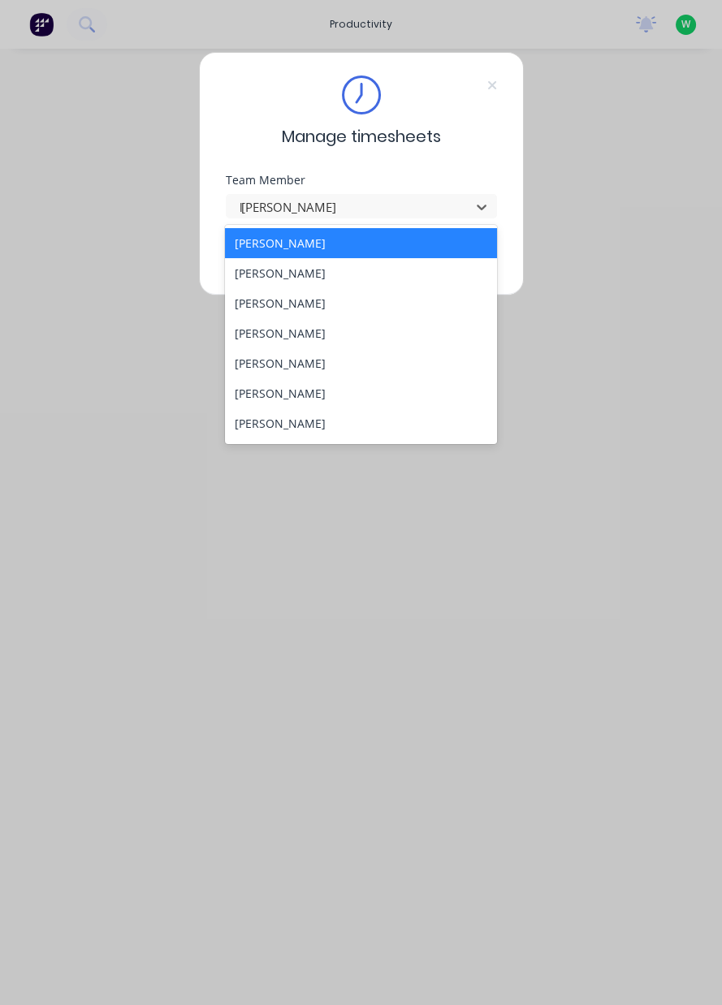
type input "lo"
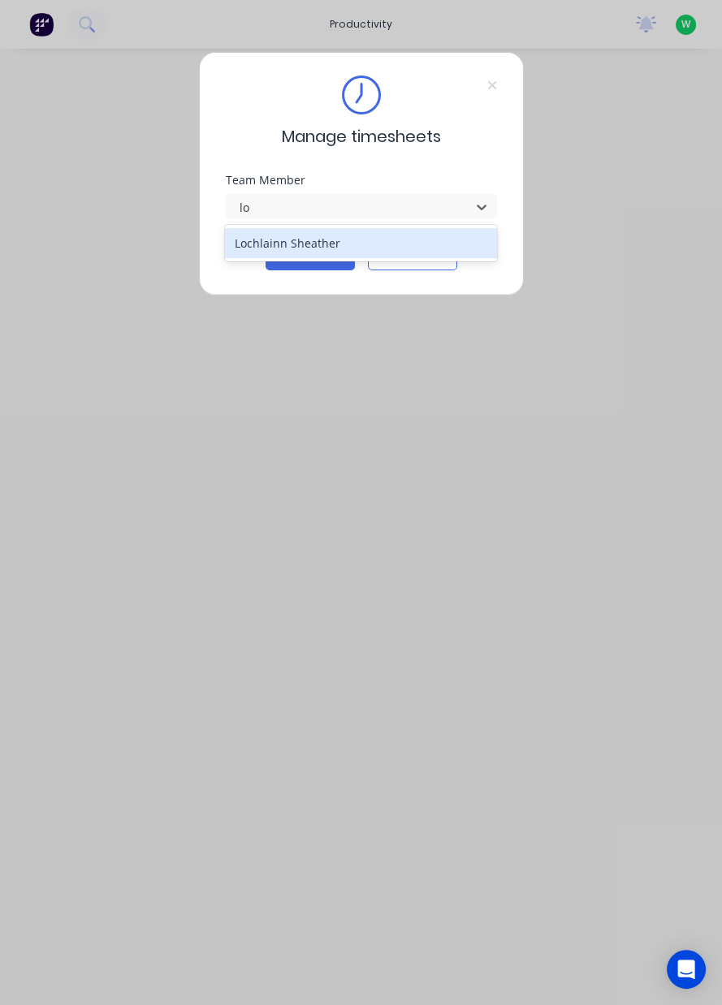
click at [348, 238] on div "Lochlainn Sheather" at bounding box center [361, 243] width 272 height 30
click at [308, 251] on button "Continue" at bounding box center [310, 257] width 89 height 26
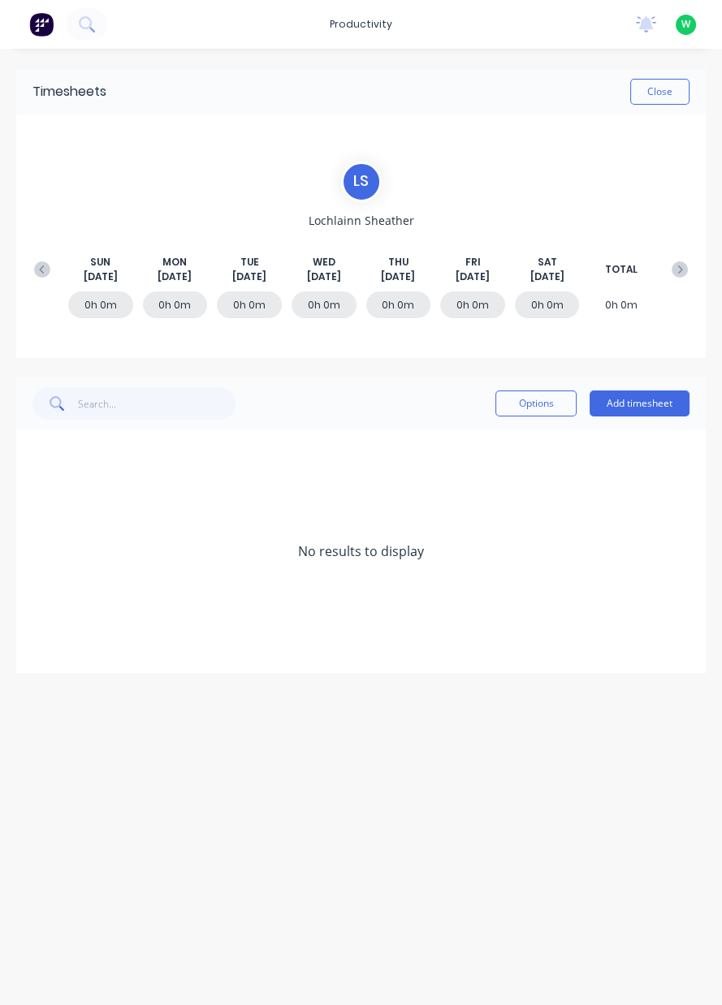
click at [641, 408] on button "Add timesheet" at bounding box center [640, 404] width 100 height 26
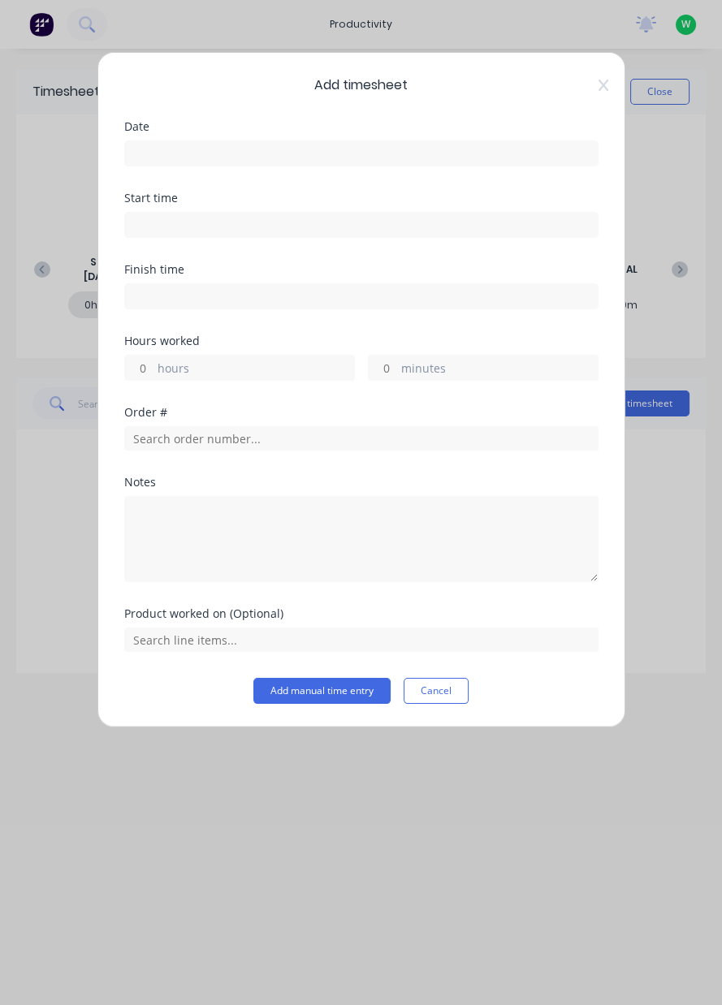
click at [600, 84] on icon at bounding box center [603, 85] width 10 height 13
click at [607, 92] on div "Close" at bounding box center [397, 92] width 583 height 26
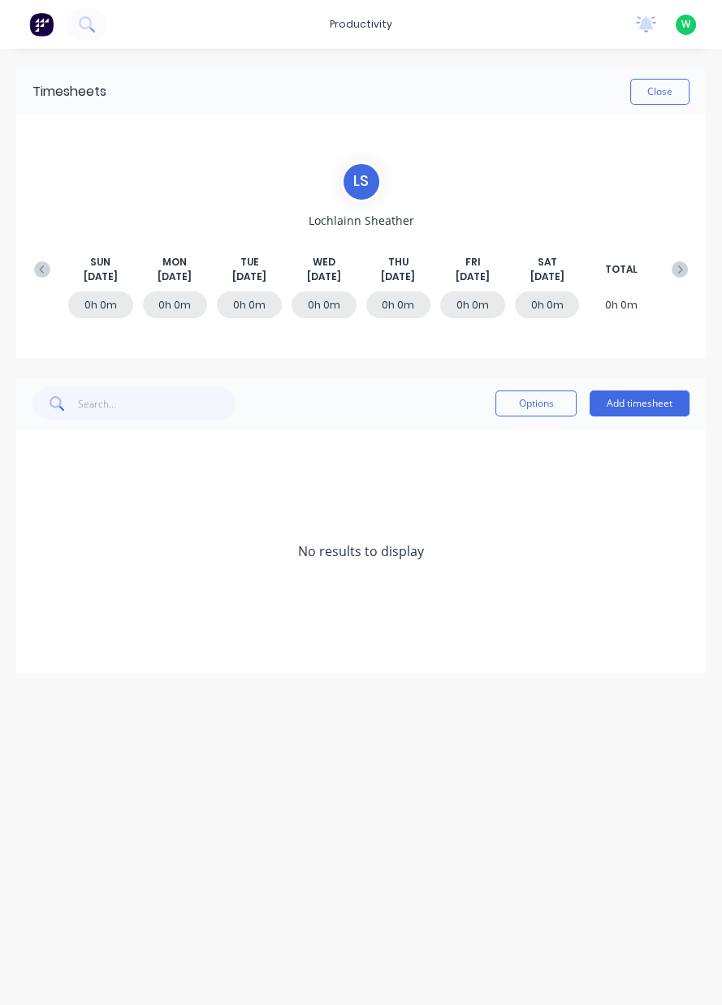
click at [41, 269] on icon at bounding box center [42, 269] width 16 height 16
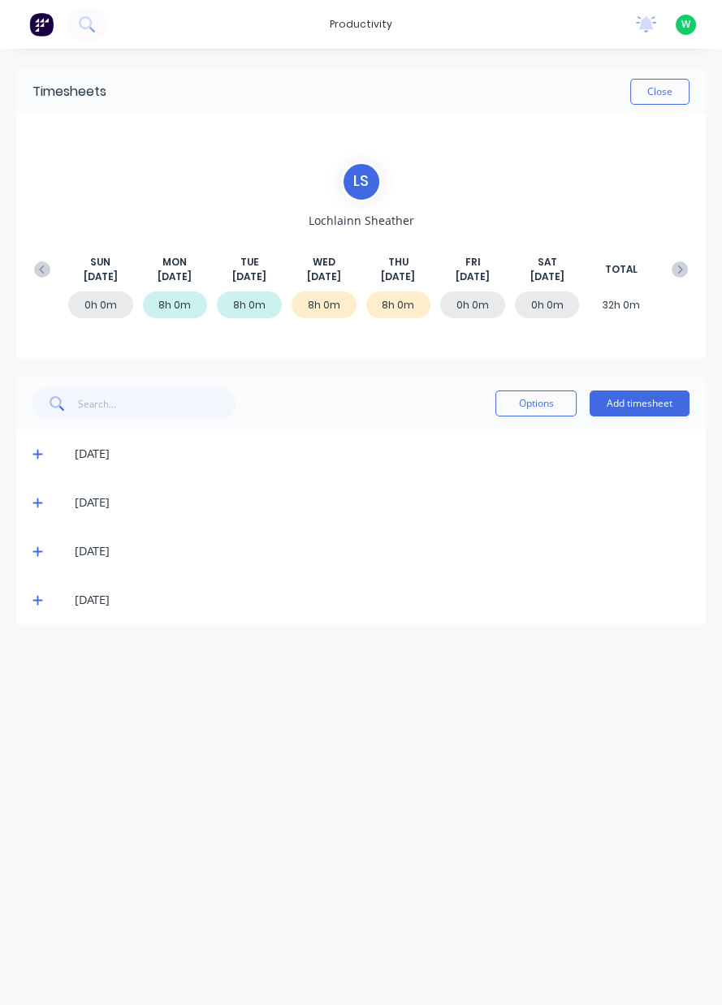
click at [382, 300] on div "8h 0m" at bounding box center [398, 305] width 65 height 27
click at [42, 594] on span at bounding box center [40, 600] width 16 height 16
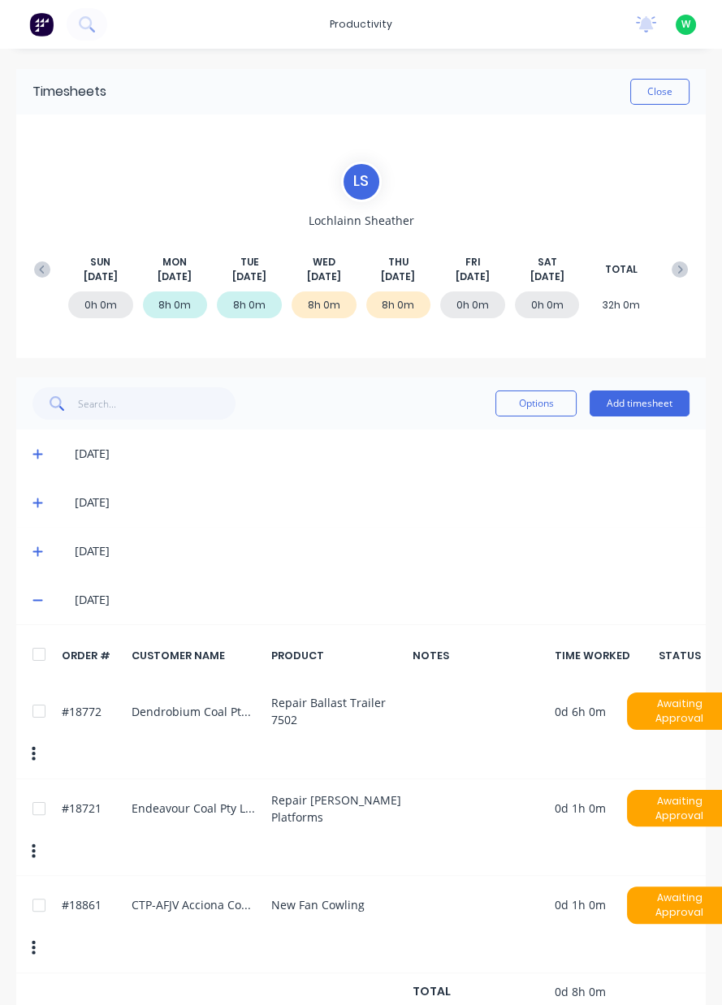
click at [649, 401] on button "Add timesheet" at bounding box center [640, 404] width 100 height 26
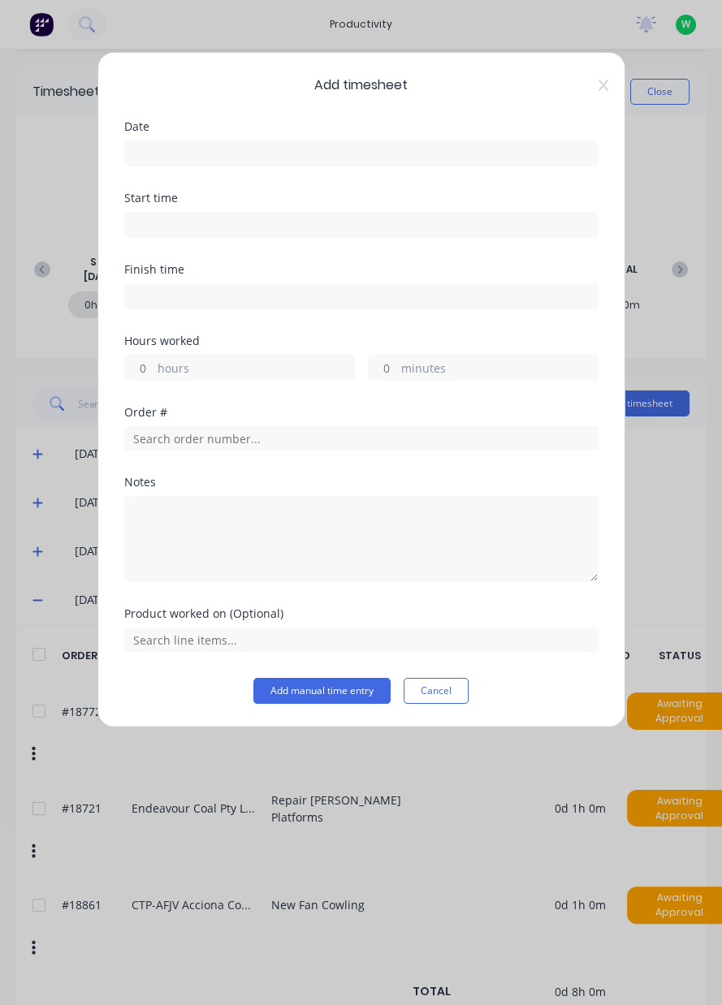
click at [178, 145] on input at bounding box center [361, 153] width 473 height 24
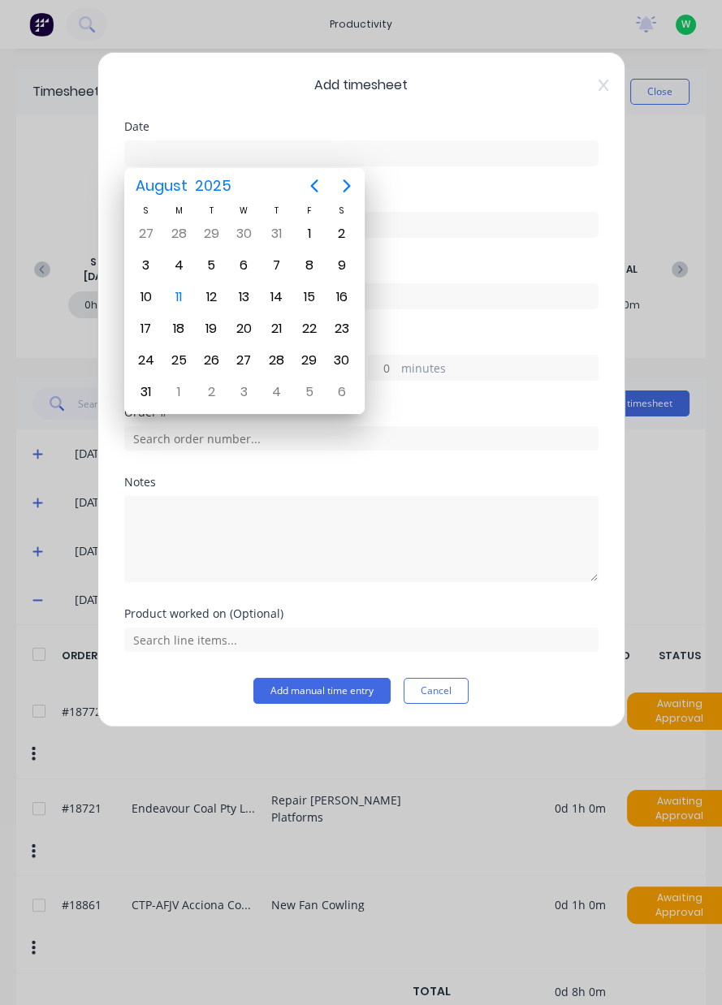
click at [309, 259] on div "8" at bounding box center [309, 265] width 24 height 24
type input "[DATE]"
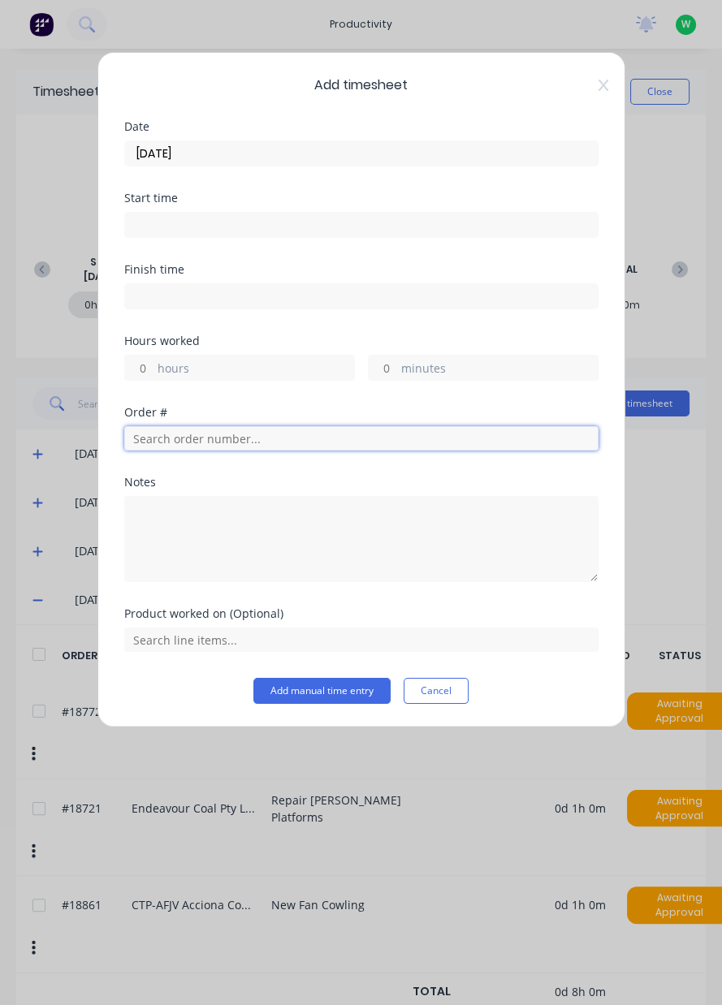
click at [175, 429] on input "text" at bounding box center [361, 438] width 474 height 24
type input "18772"
click at [245, 472] on span "Order # 18772" at bounding box center [361, 479] width 448 height 15
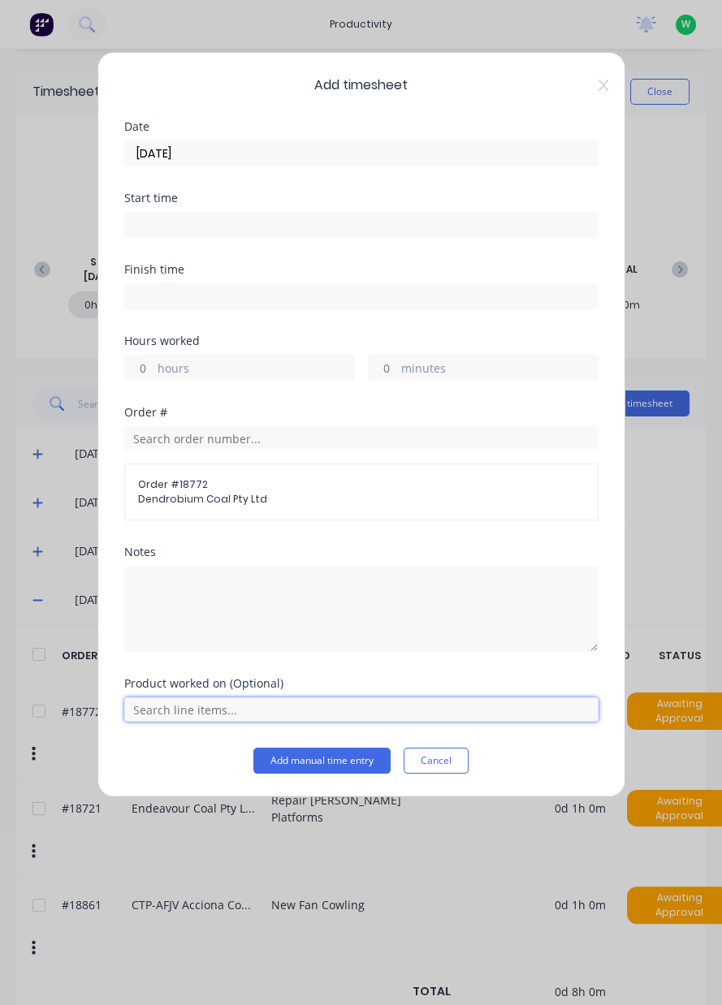
click at [201, 711] on input "text" at bounding box center [361, 710] width 474 height 24
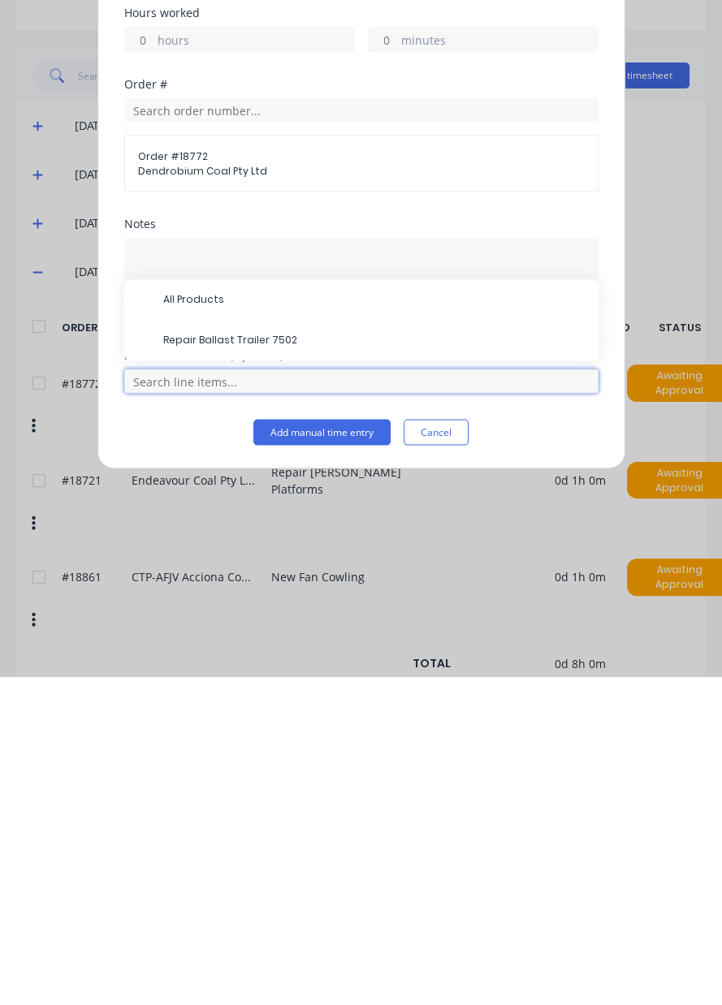
scroll to position [40, 0]
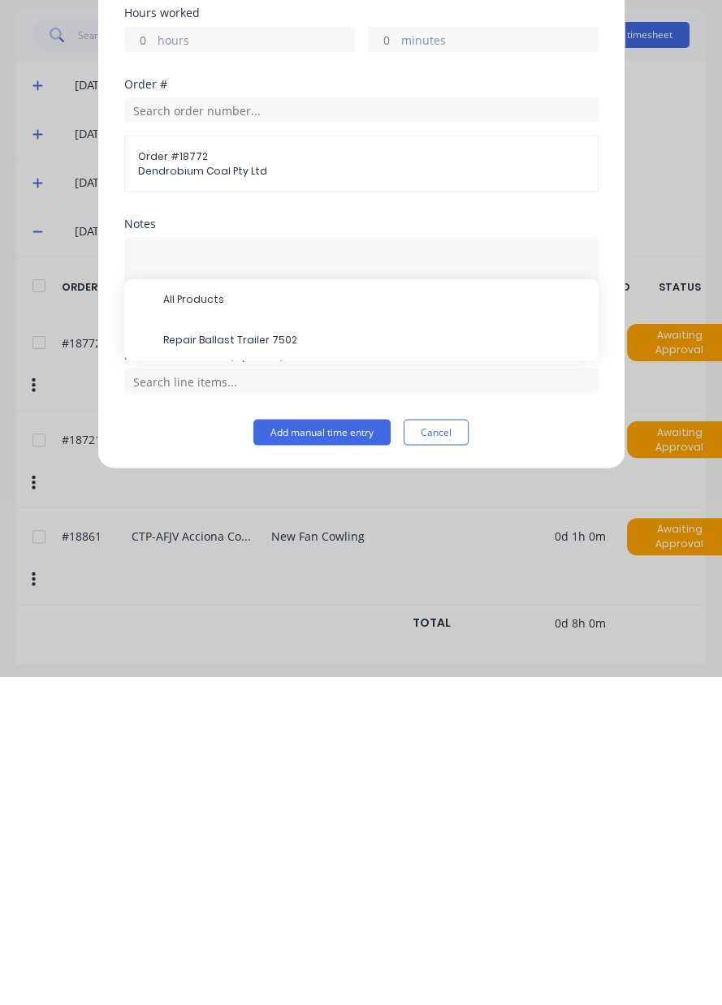
click at [244, 670] on span "Repair Ballast Trailer 7502" at bounding box center [374, 669] width 422 height 15
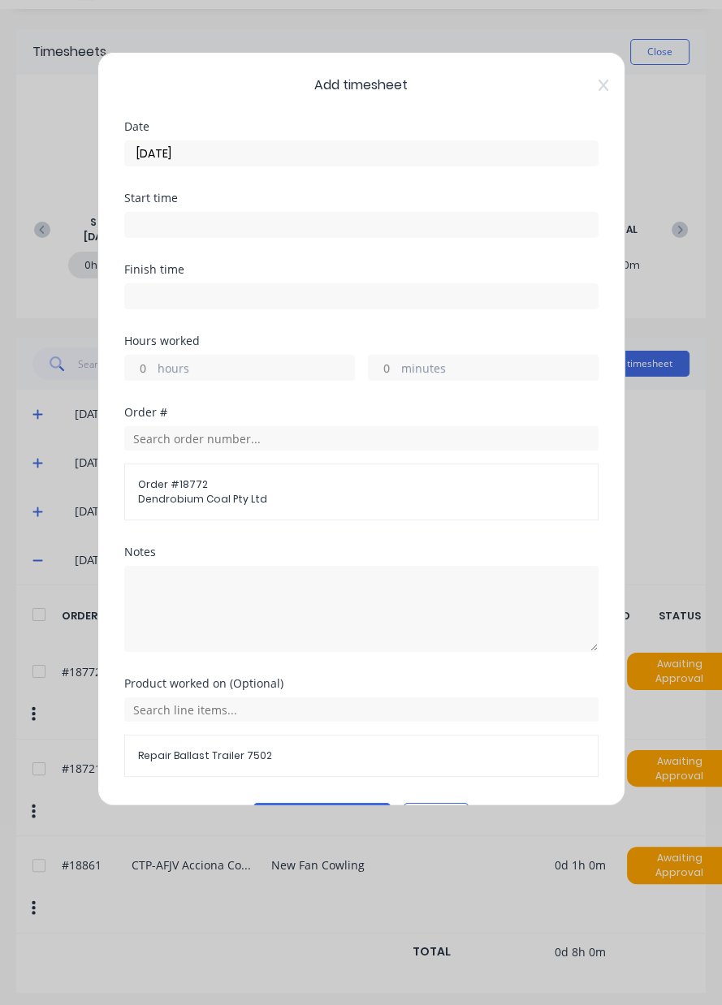
click at [141, 369] on input "hours" at bounding box center [139, 368] width 28 height 24
type input "4"
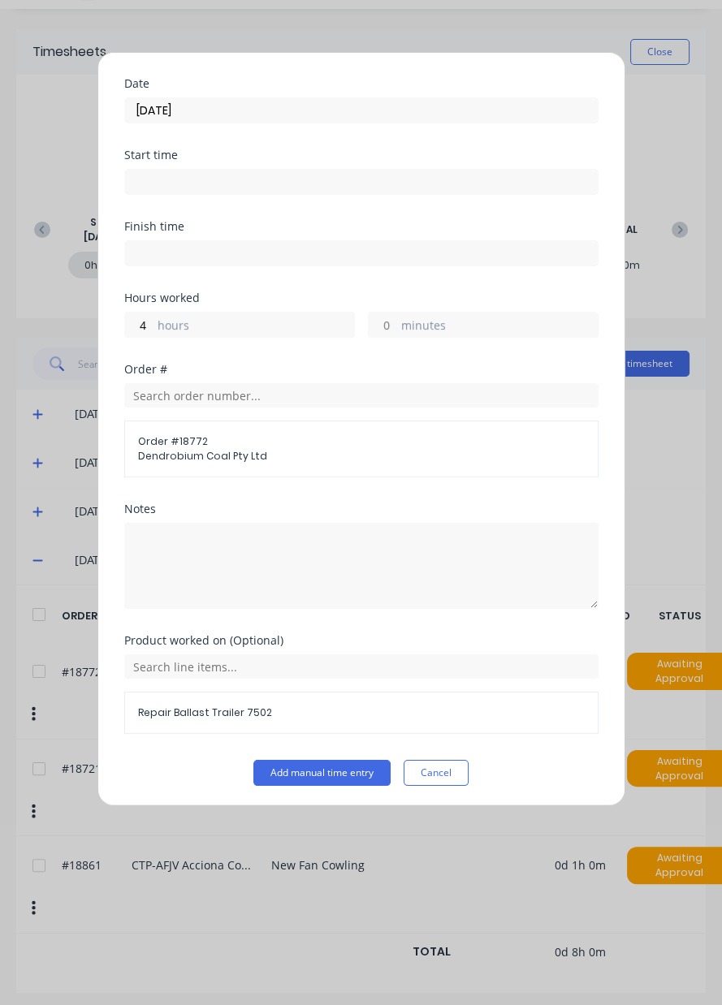
click at [308, 768] on button "Add manual time entry" at bounding box center [321, 773] width 137 height 26
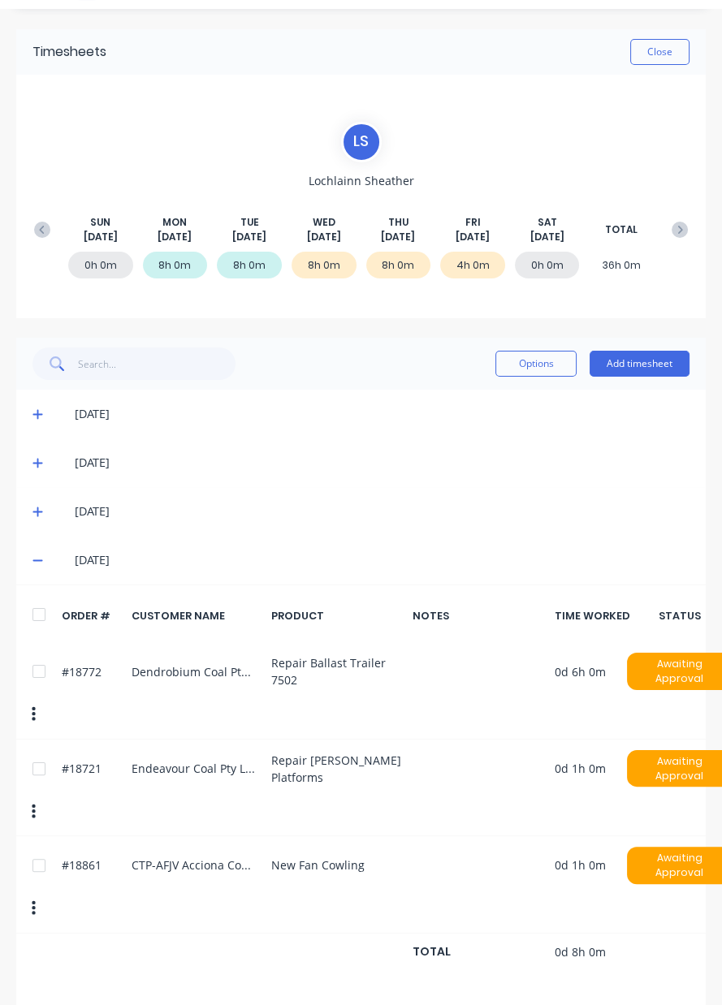
scroll to position [0, 0]
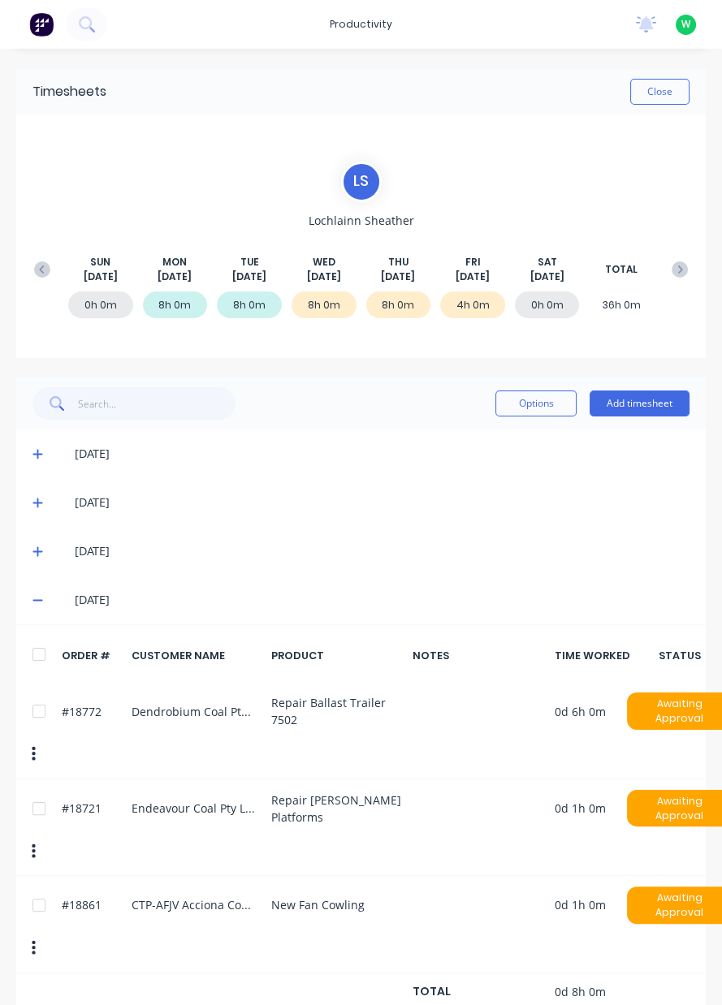
click at [35, 595] on icon at bounding box center [37, 599] width 11 height 11
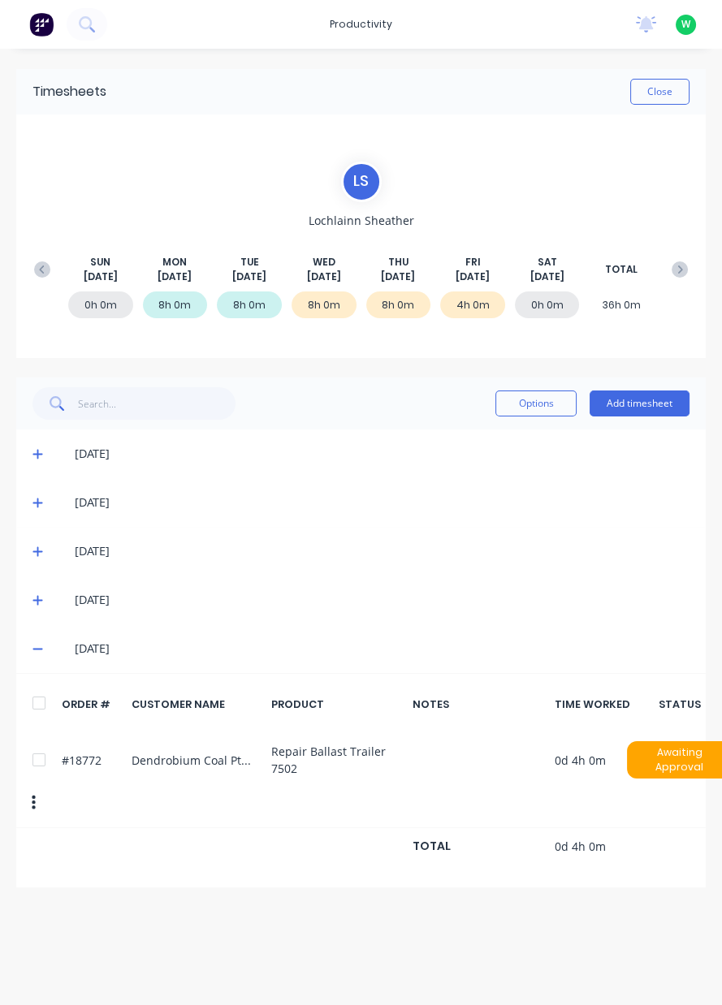
click at [37, 550] on icon at bounding box center [37, 552] width 10 height 10
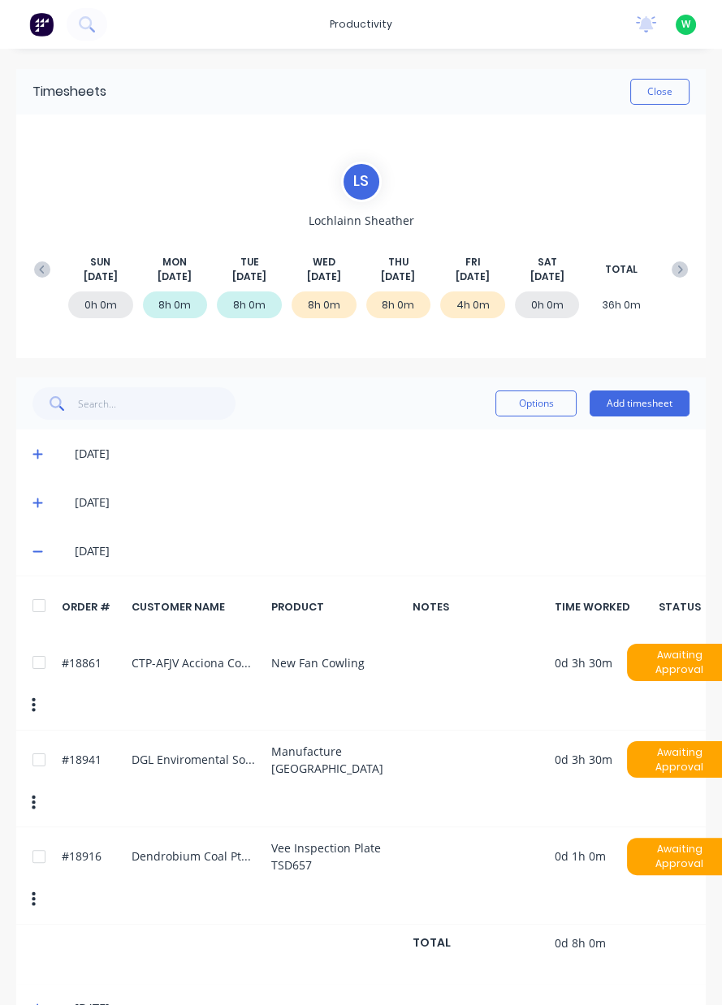
click at [41, 551] on icon at bounding box center [37, 552] width 10 height 2
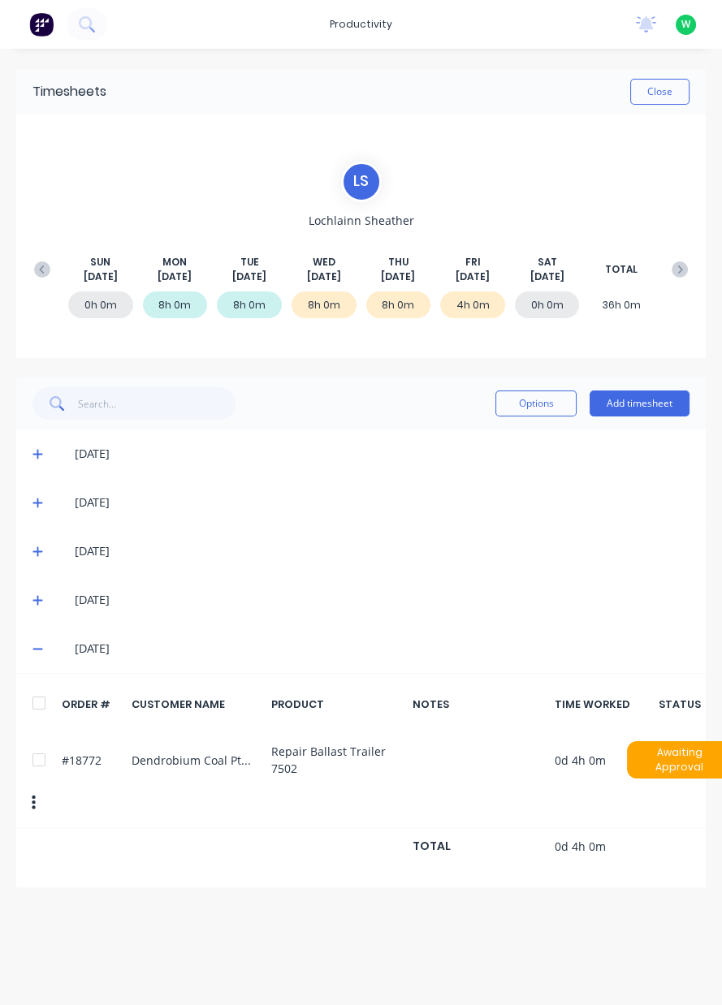
click at [34, 499] on icon at bounding box center [37, 502] width 11 height 11
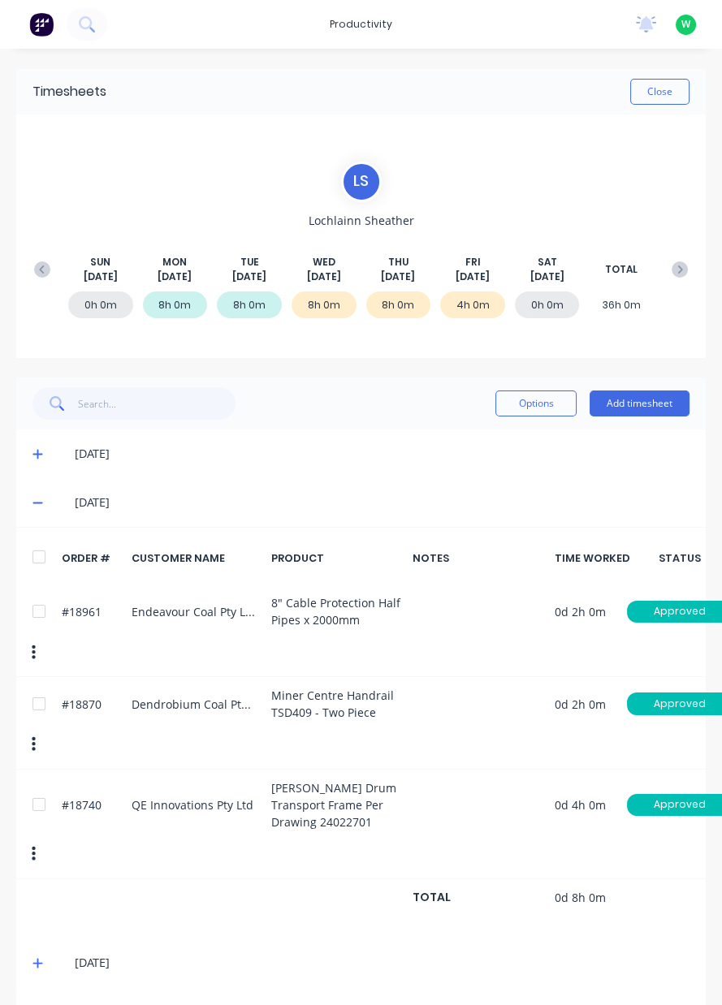
click at [643, 400] on button "Add timesheet" at bounding box center [640, 404] width 100 height 26
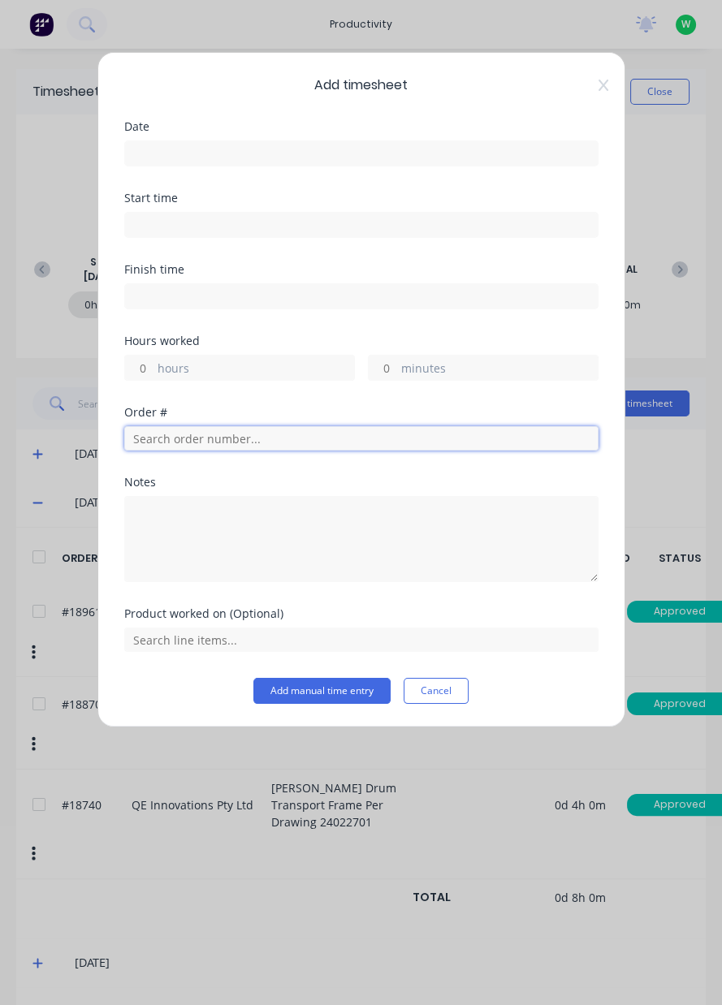
click at [171, 434] on input "text" at bounding box center [361, 438] width 474 height 24
type input "18961"
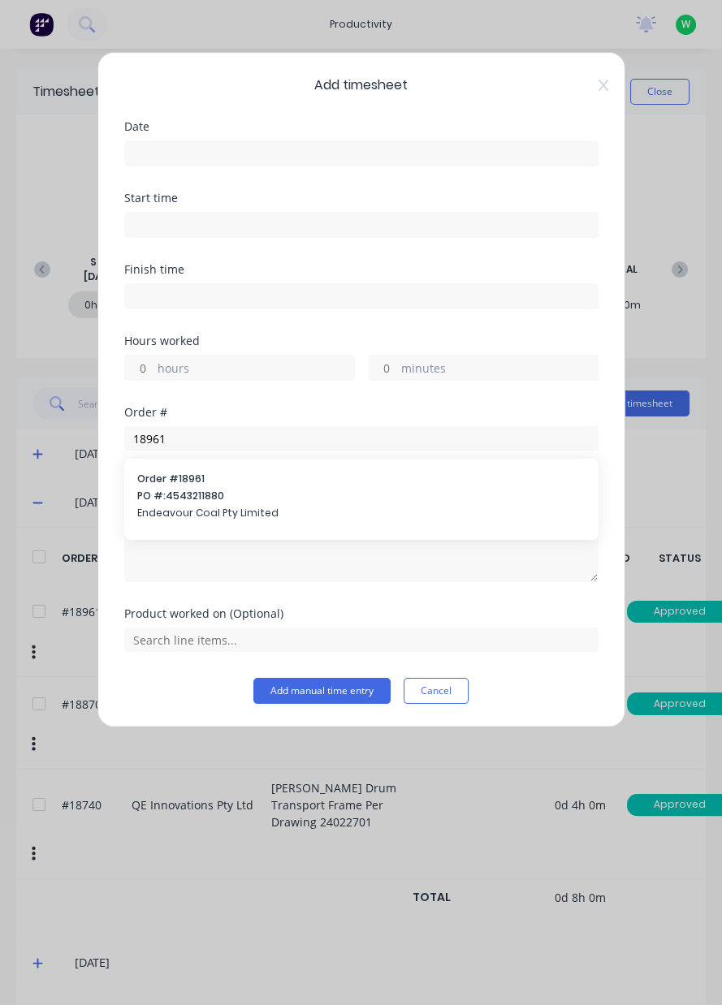
click at [242, 510] on span "Endeavour Coal Pty Limited" at bounding box center [361, 513] width 448 height 15
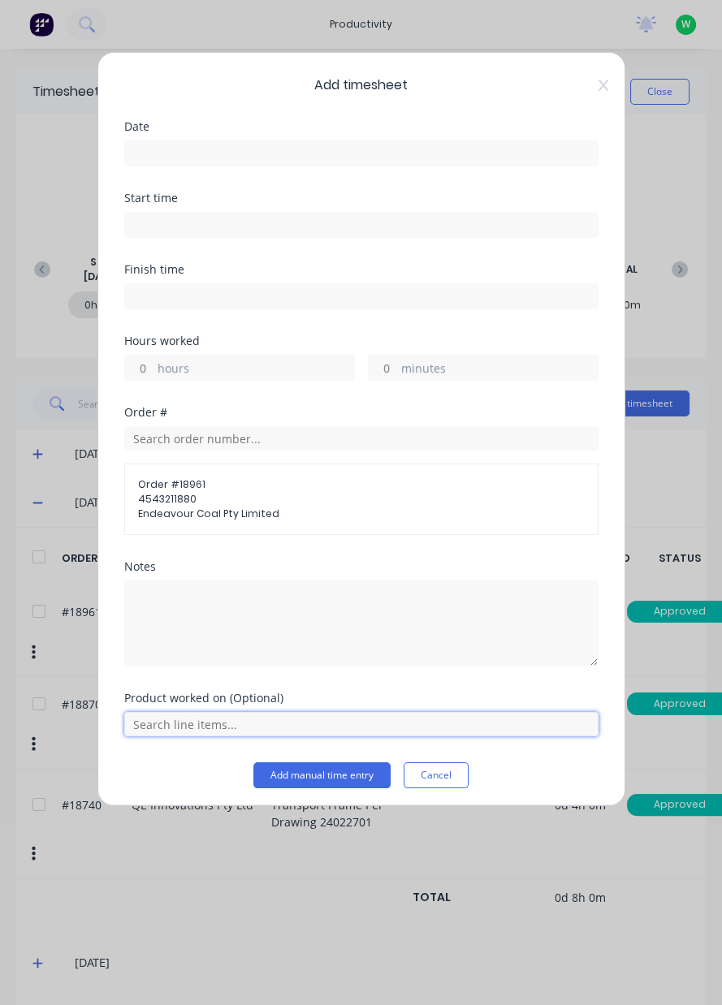
click at [188, 717] on input "text" at bounding box center [361, 724] width 474 height 24
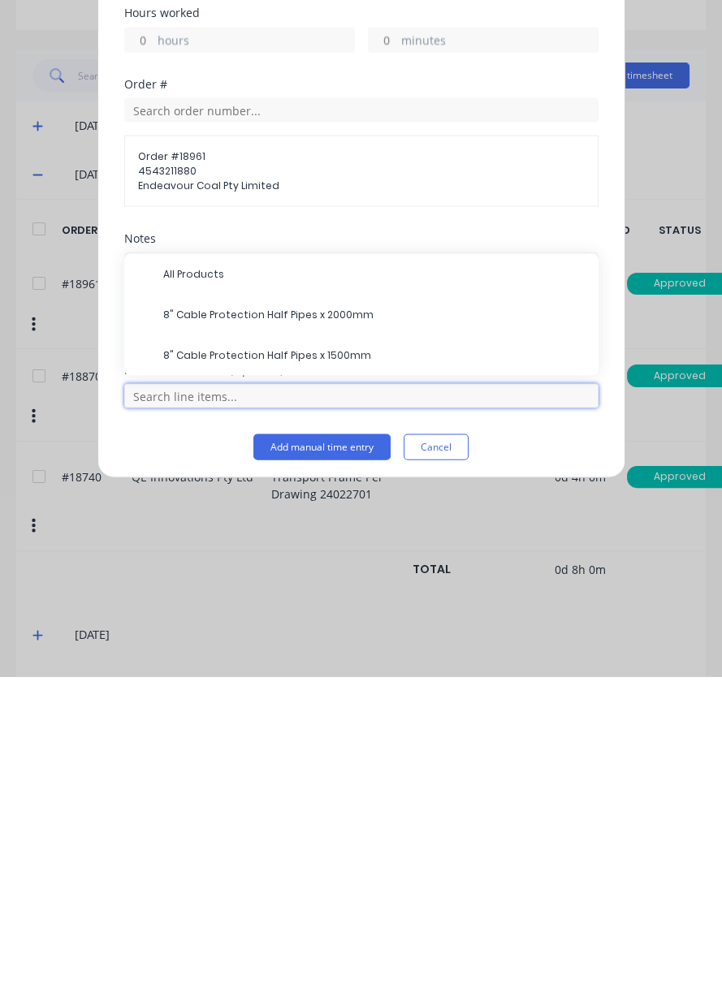
scroll to position [55, 0]
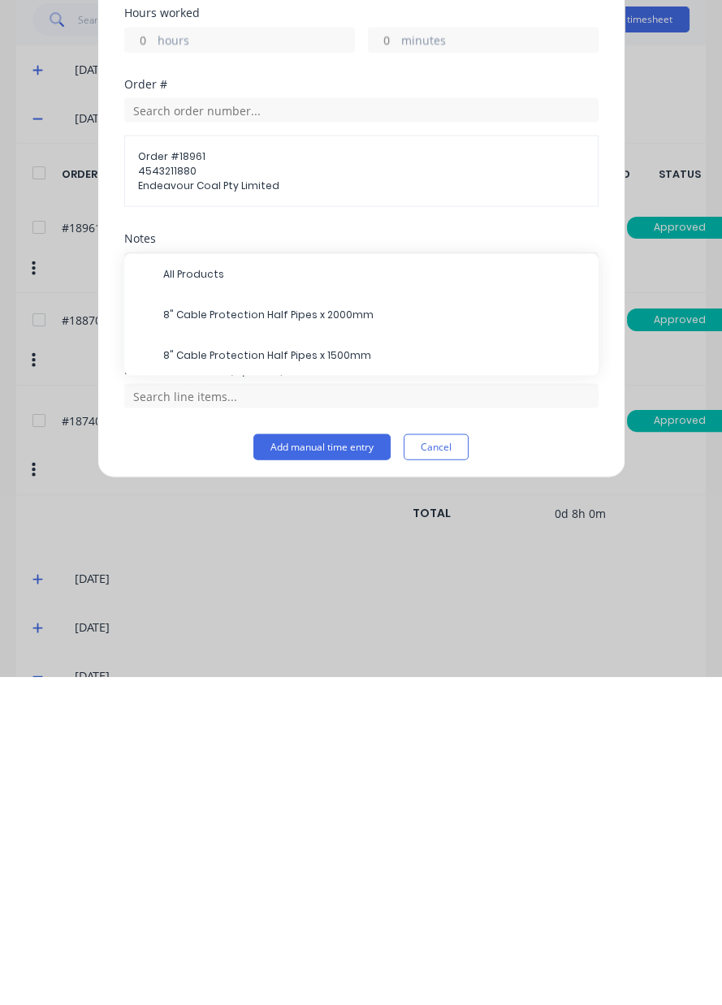
click at [359, 640] on span "8" Cable Protection Half Pipes x 2000mm" at bounding box center [374, 643] width 422 height 15
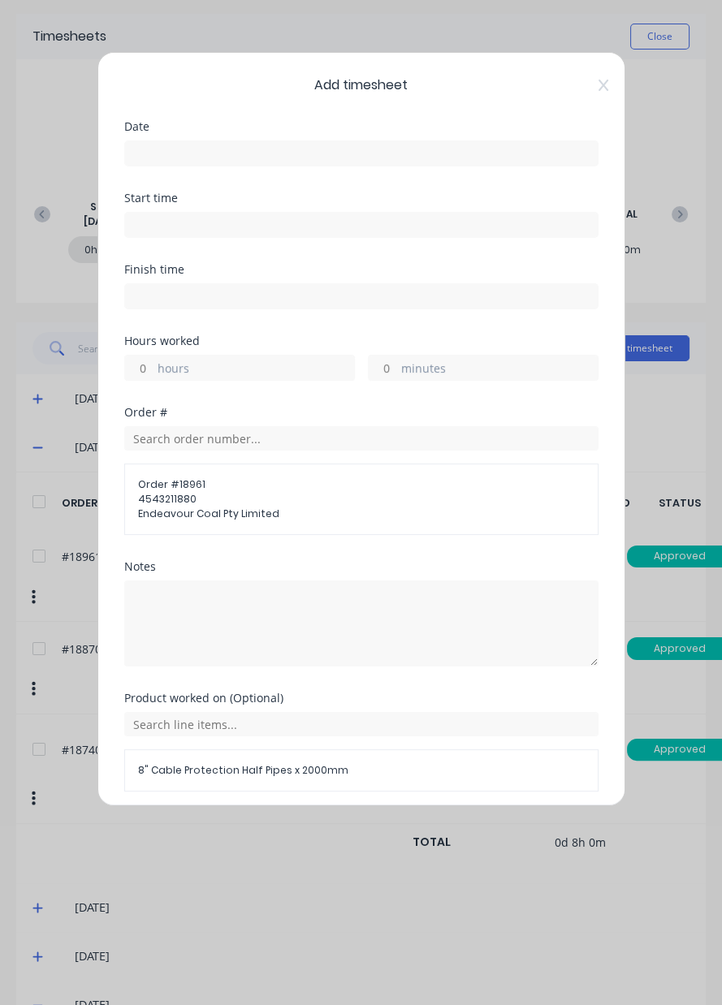
click at [229, 153] on input at bounding box center [361, 153] width 473 height 24
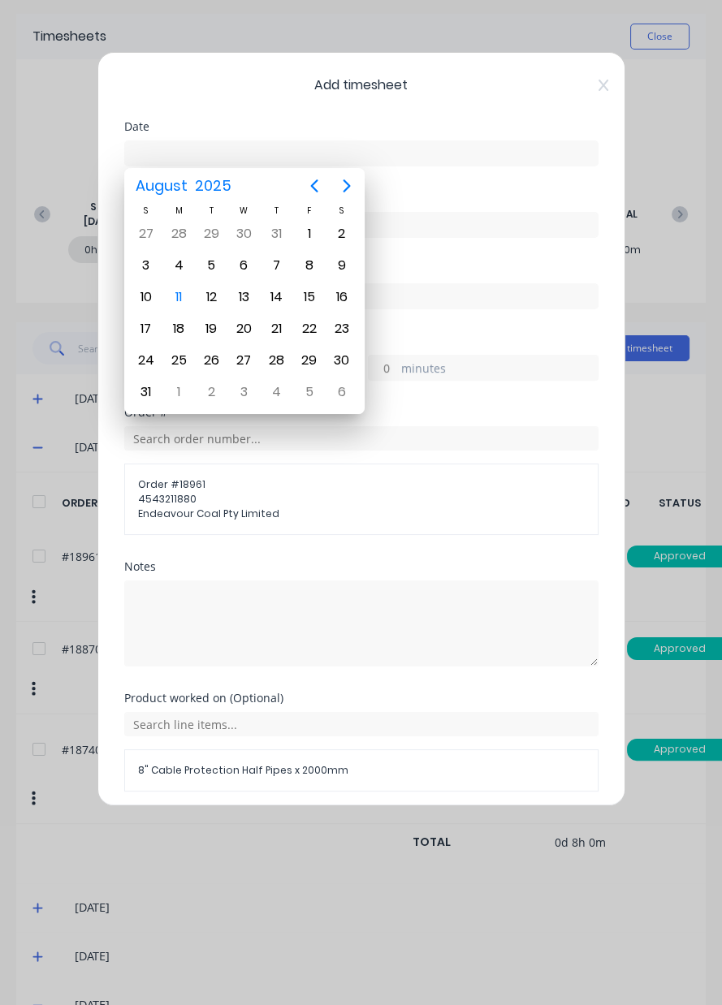
click at [287, 262] on div "7" at bounding box center [277, 265] width 24 height 24
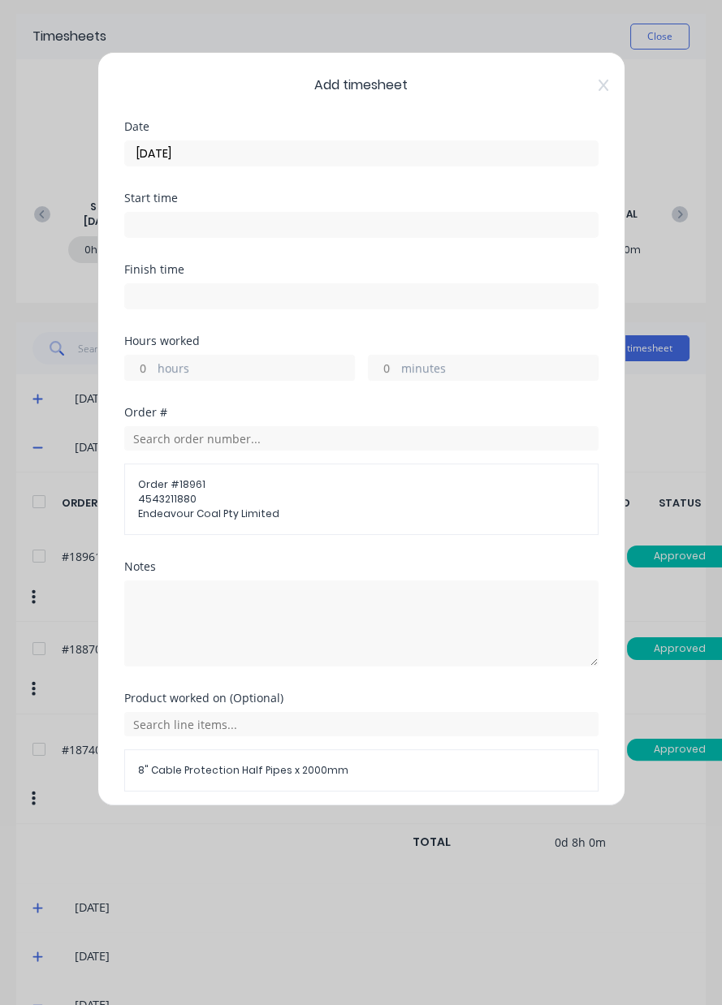
click at [271, 151] on input "[DATE]" at bounding box center [361, 153] width 473 height 24
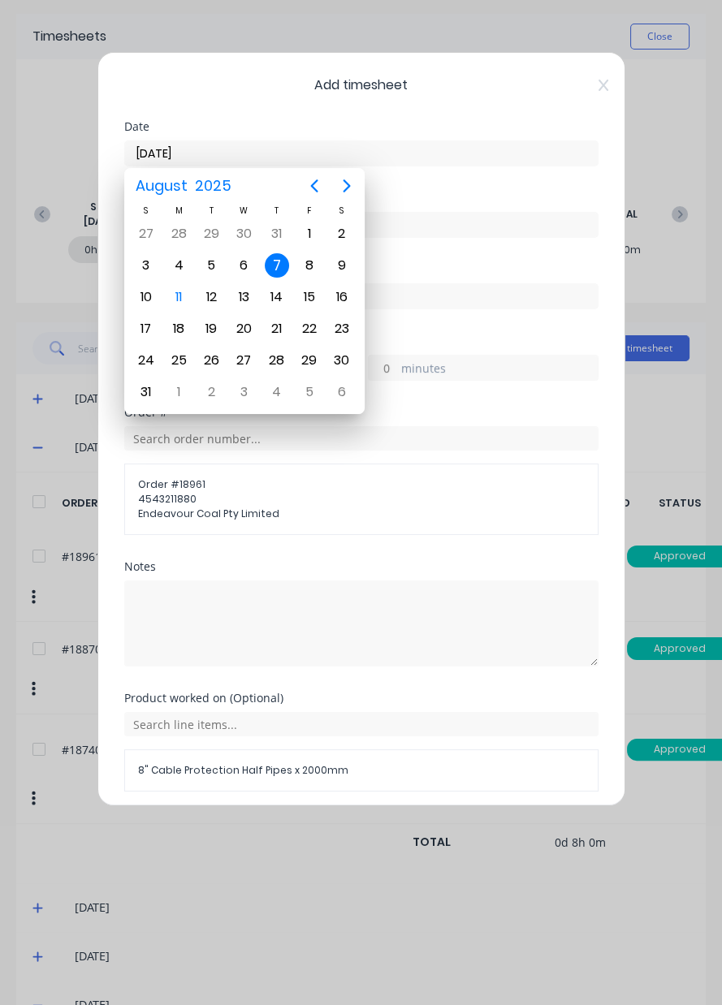
click at [309, 285] on div "15" at bounding box center [309, 297] width 24 height 24
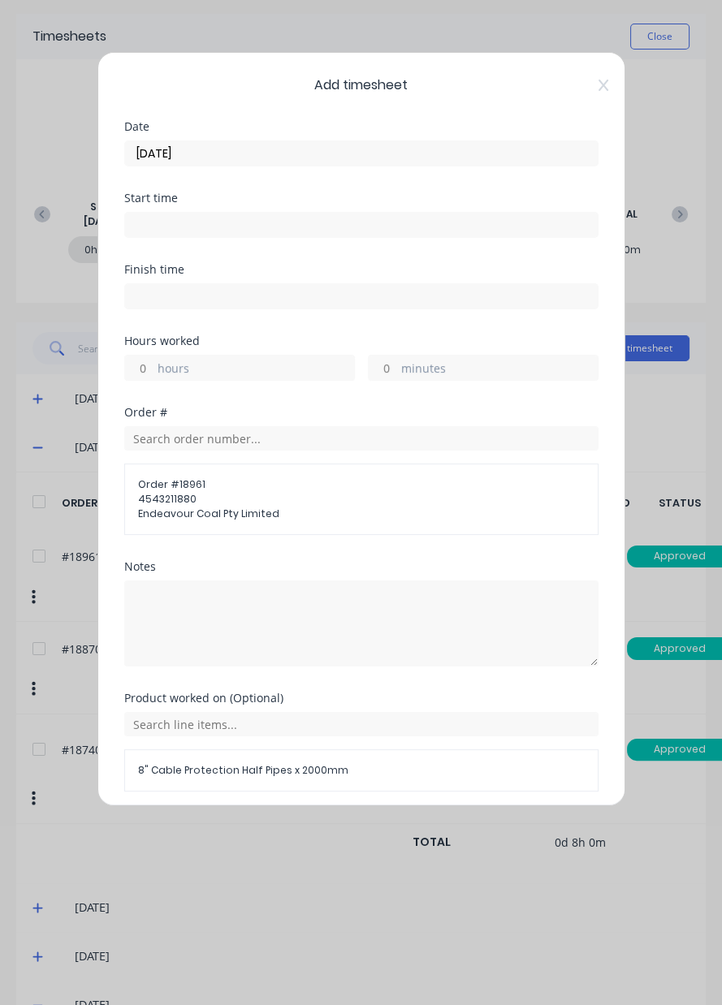
click at [261, 148] on input "[DATE]" at bounding box center [361, 153] width 473 height 24
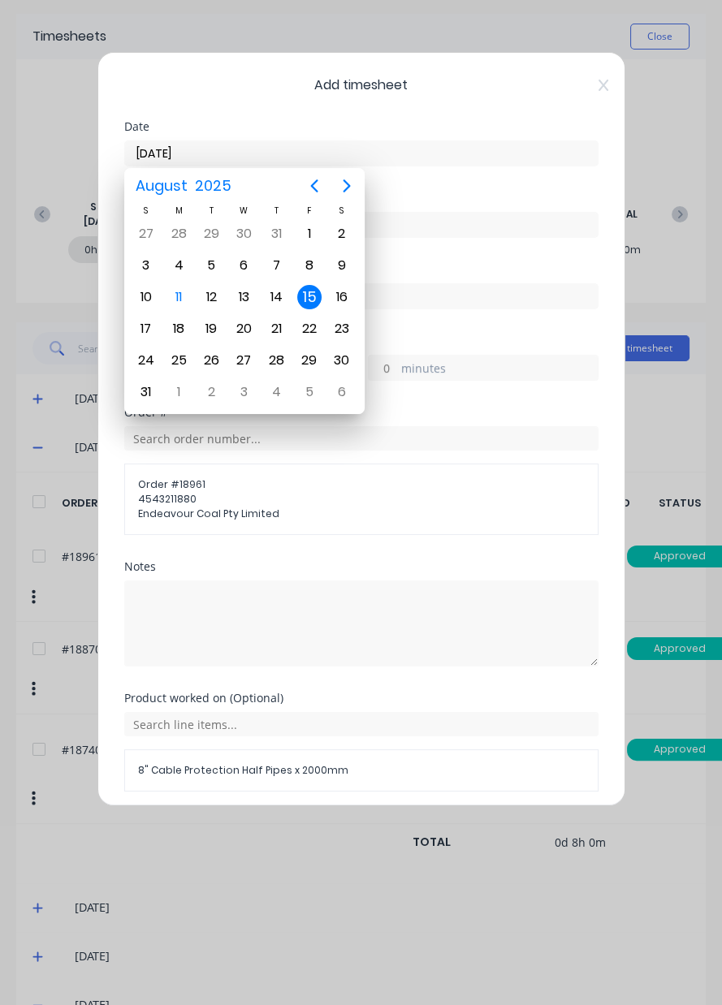
click at [305, 255] on div "8" at bounding box center [309, 265] width 24 height 24
type input "[DATE]"
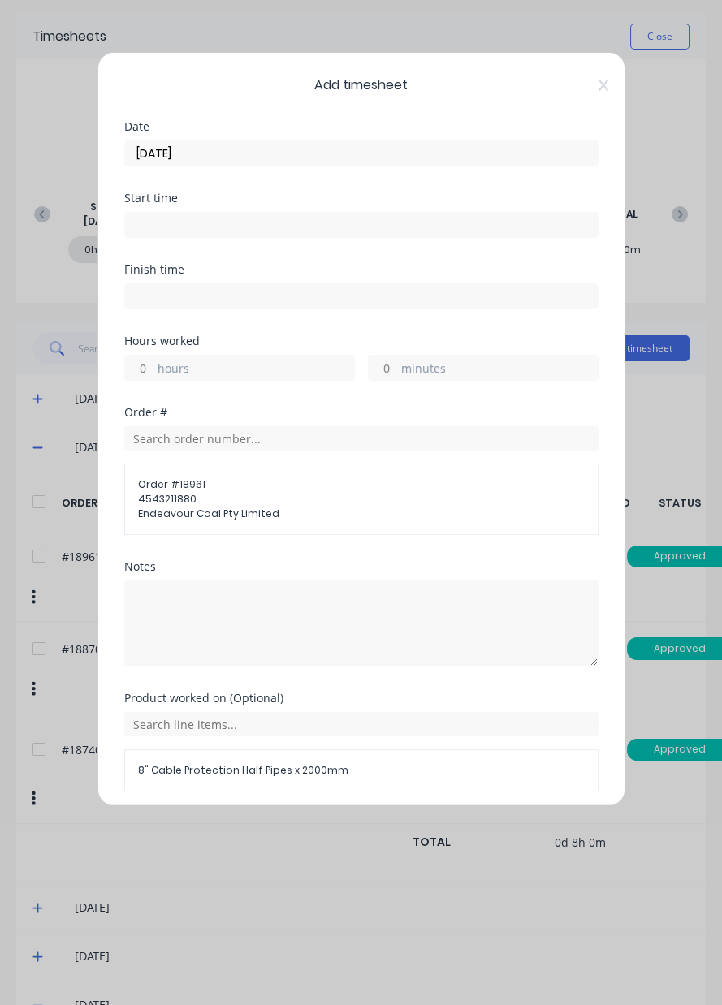
click at [140, 367] on input "hours" at bounding box center [139, 368] width 28 height 24
type input "4"
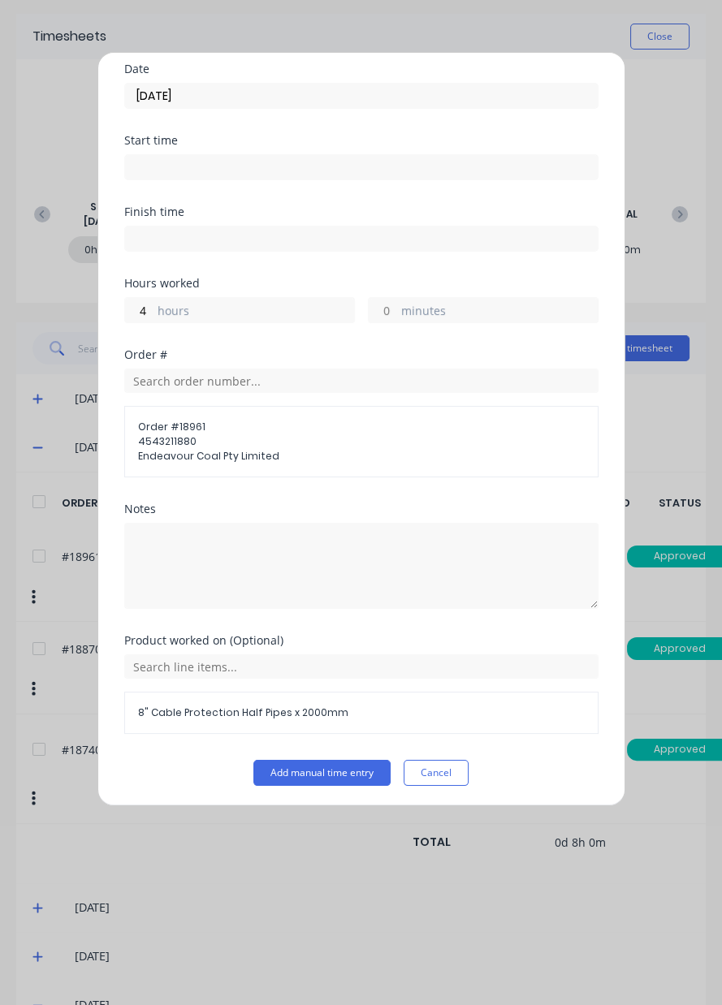
click at [363, 771] on button "Add manual time entry" at bounding box center [321, 773] width 137 height 26
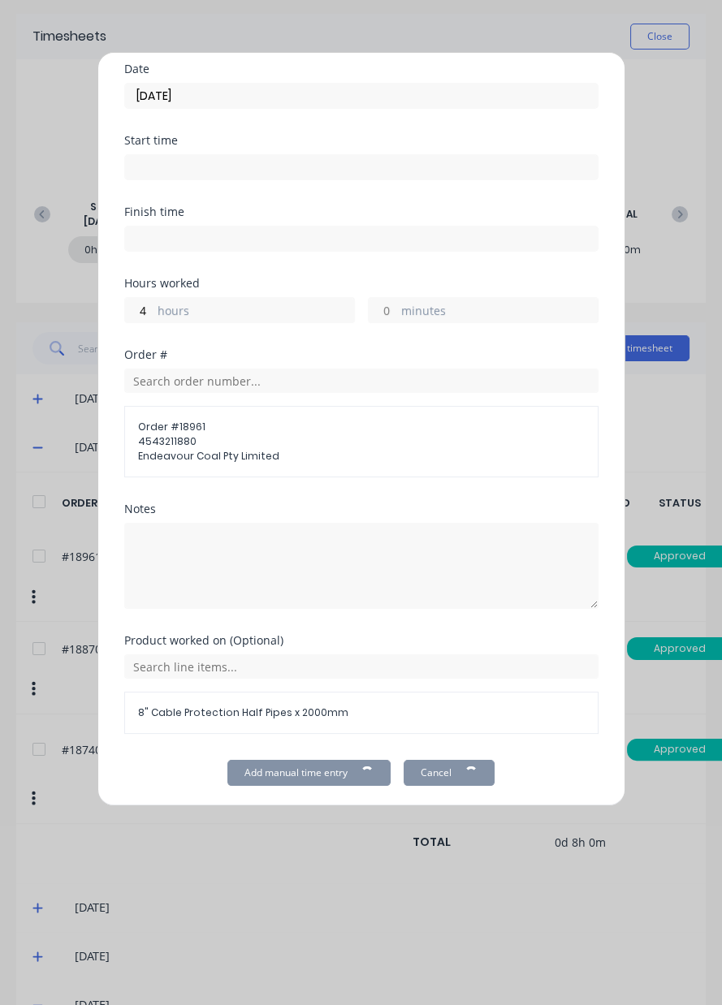
scroll to position [0, 0]
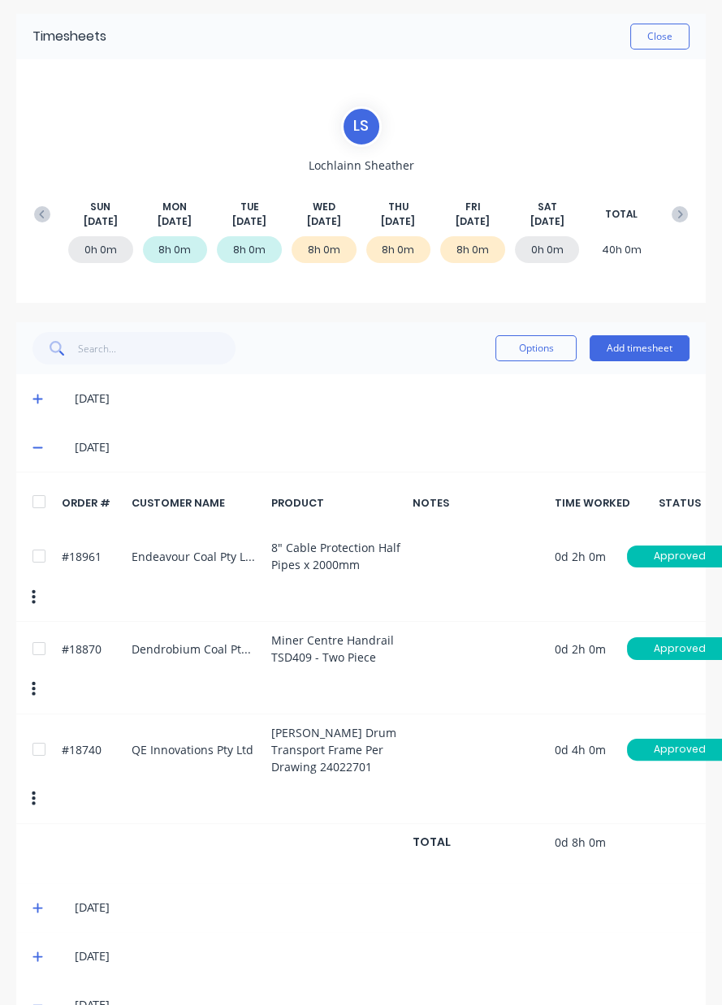
click at [690, 217] on button at bounding box center [679, 214] width 32 height 29
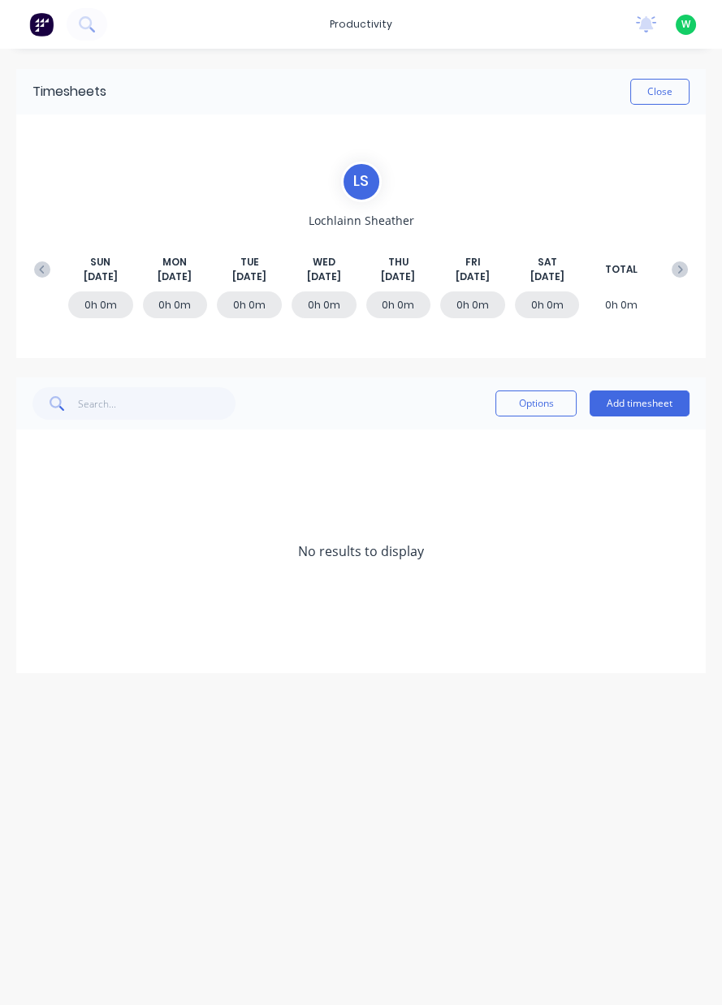
click at [693, 257] on div "[DATE] [DATE] [DATE] [DATE] [DATE] [DATE] [DATE] TOTAL" at bounding box center [361, 269] width 670 height 29
click at [489, 297] on div "0h 0m" at bounding box center [472, 305] width 65 height 27
click at [649, 408] on button "Add timesheet" at bounding box center [640, 404] width 100 height 26
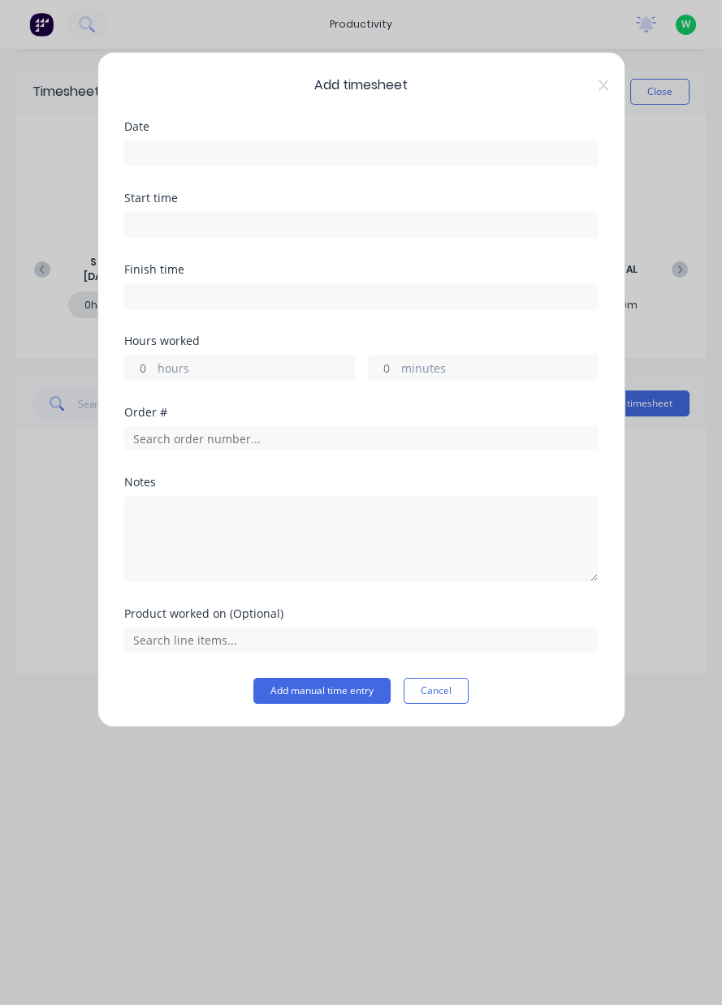
click at [162, 159] on input at bounding box center [361, 153] width 473 height 24
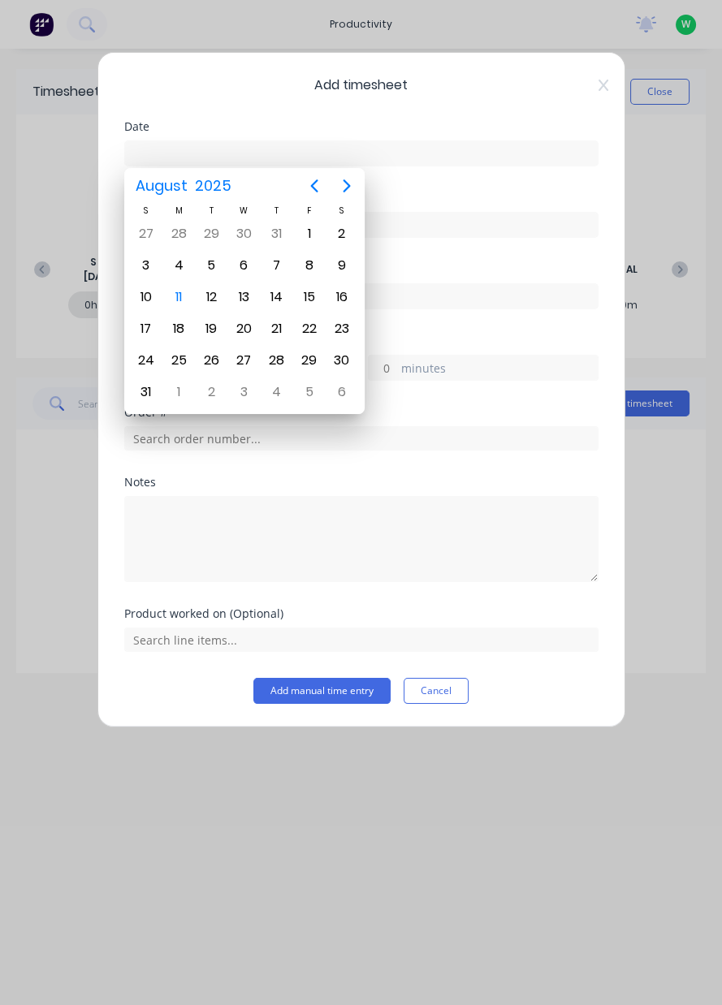
click at [299, 296] on div "15" at bounding box center [309, 297] width 24 height 24
type input "[DATE]"
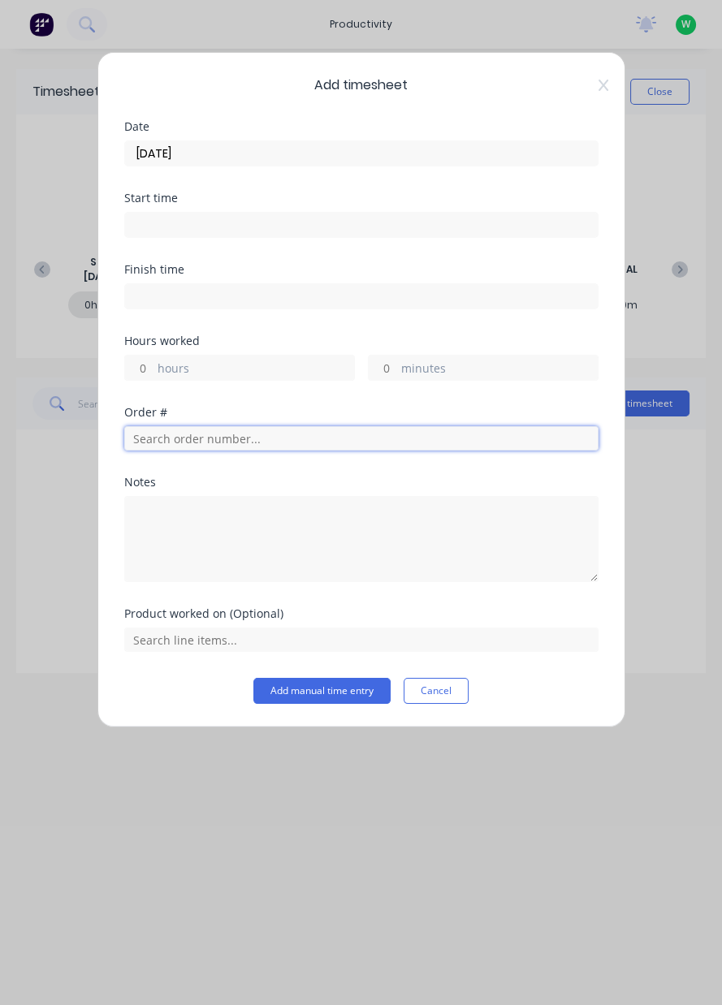
click at [229, 440] on input "text" at bounding box center [361, 438] width 474 height 24
type input "17483"
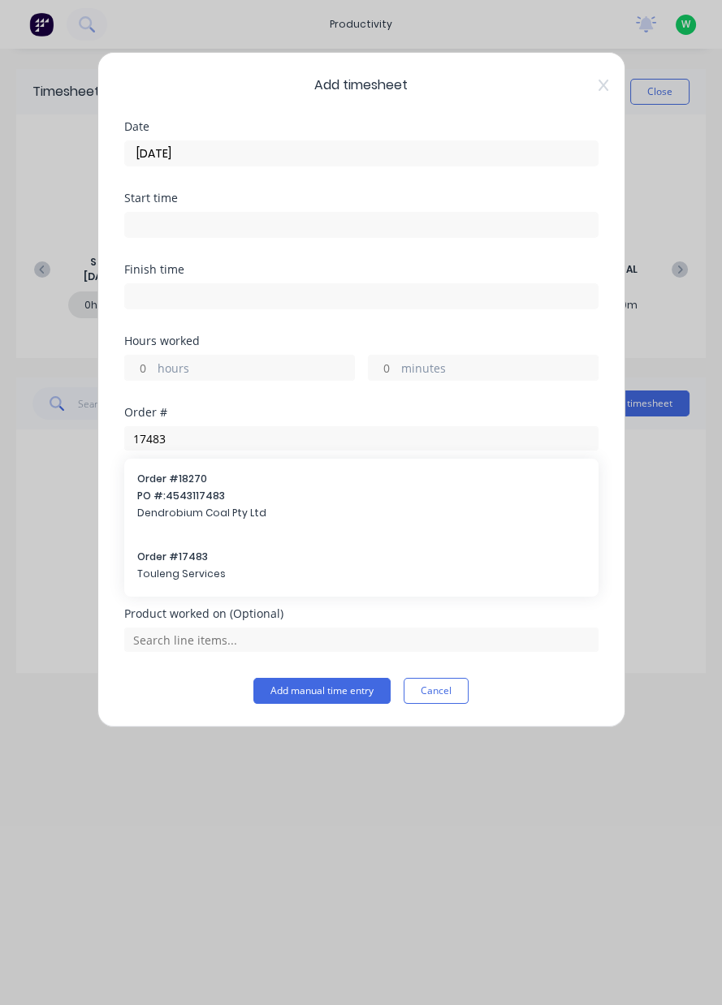
click at [241, 550] on span "Order # 17483" at bounding box center [361, 557] width 448 height 15
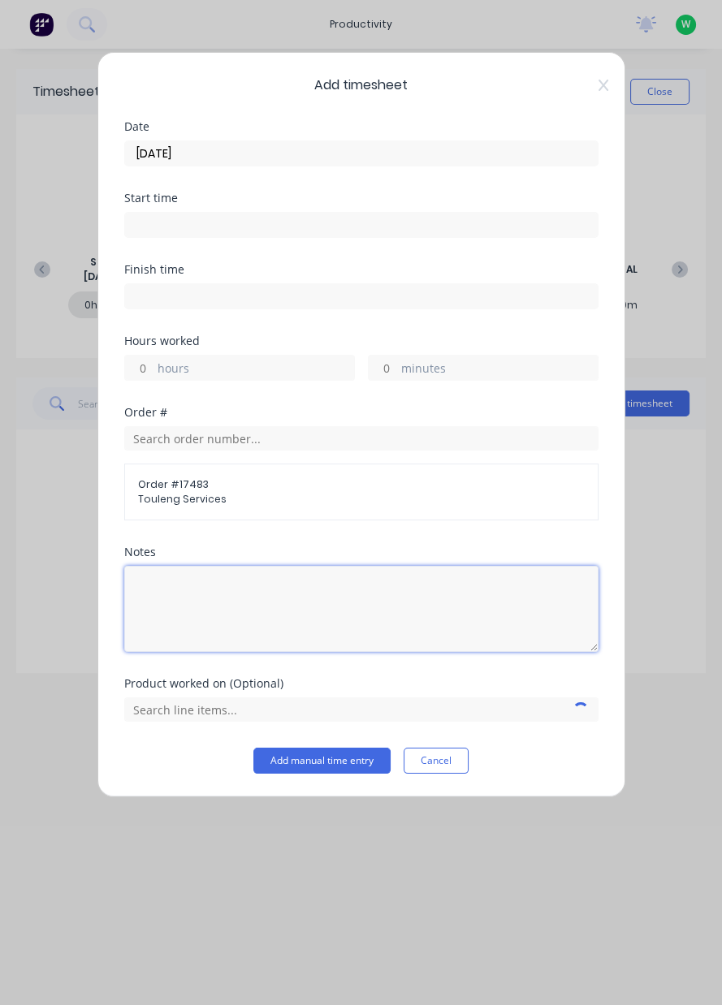
click at [215, 591] on textarea at bounding box center [361, 609] width 474 height 86
type textarea "Change rdo to 22"
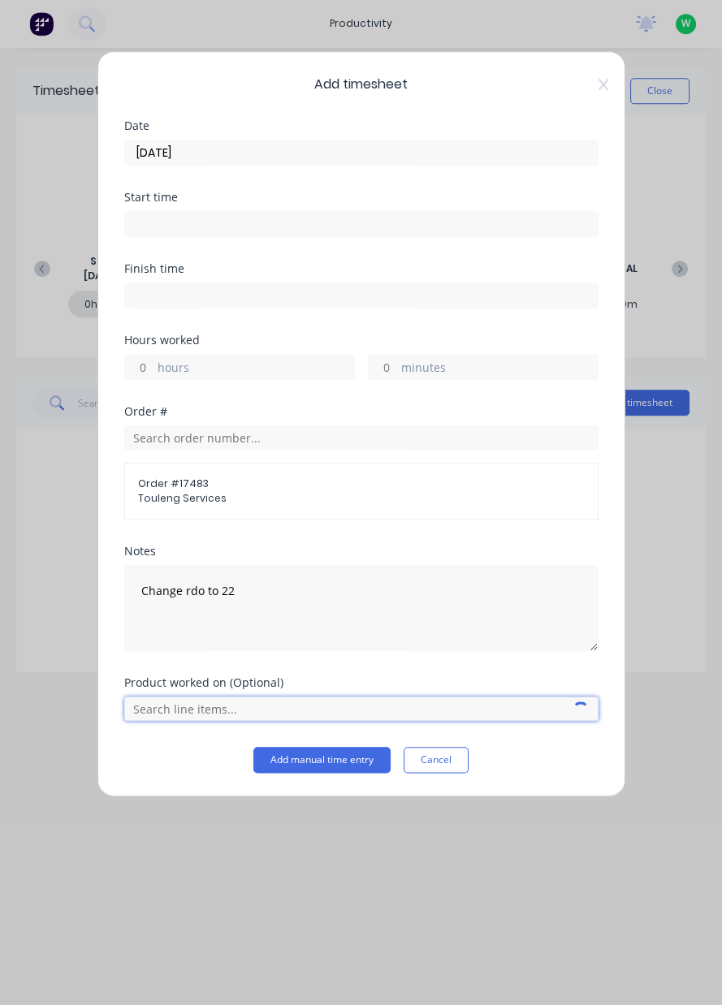
click at [389, 699] on input "text" at bounding box center [361, 710] width 474 height 24
click at [320, 761] on button "Add manual time entry" at bounding box center [321, 761] width 137 height 26
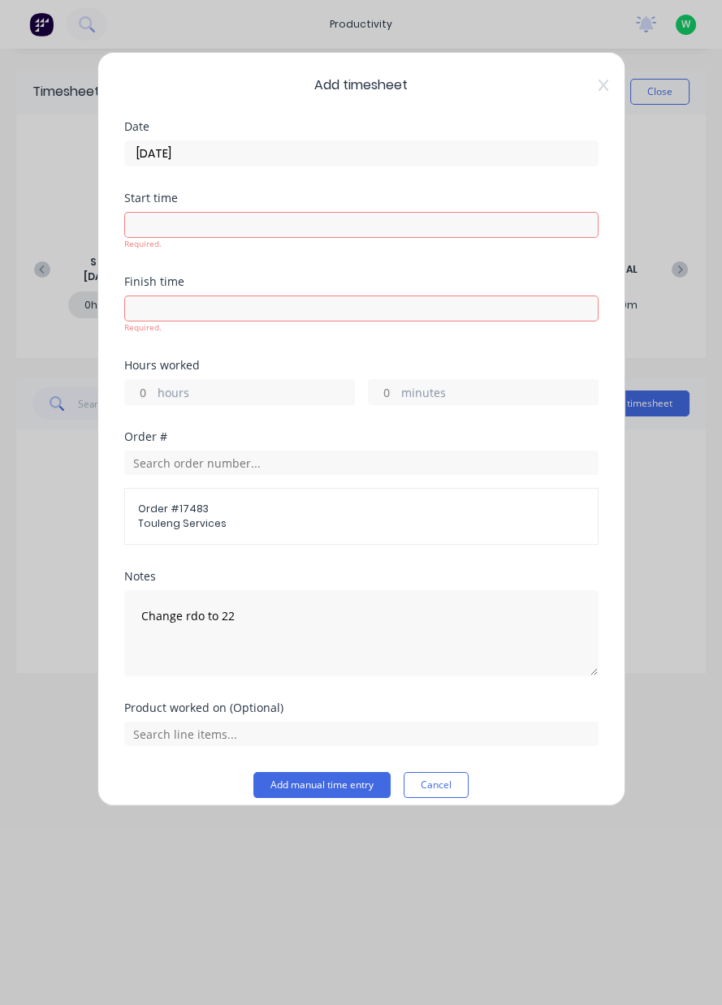
click at [317, 782] on button "Add manual time entry" at bounding box center [321, 785] width 137 height 26
click at [140, 391] on input "hours" at bounding box center [139, 392] width 28 height 24
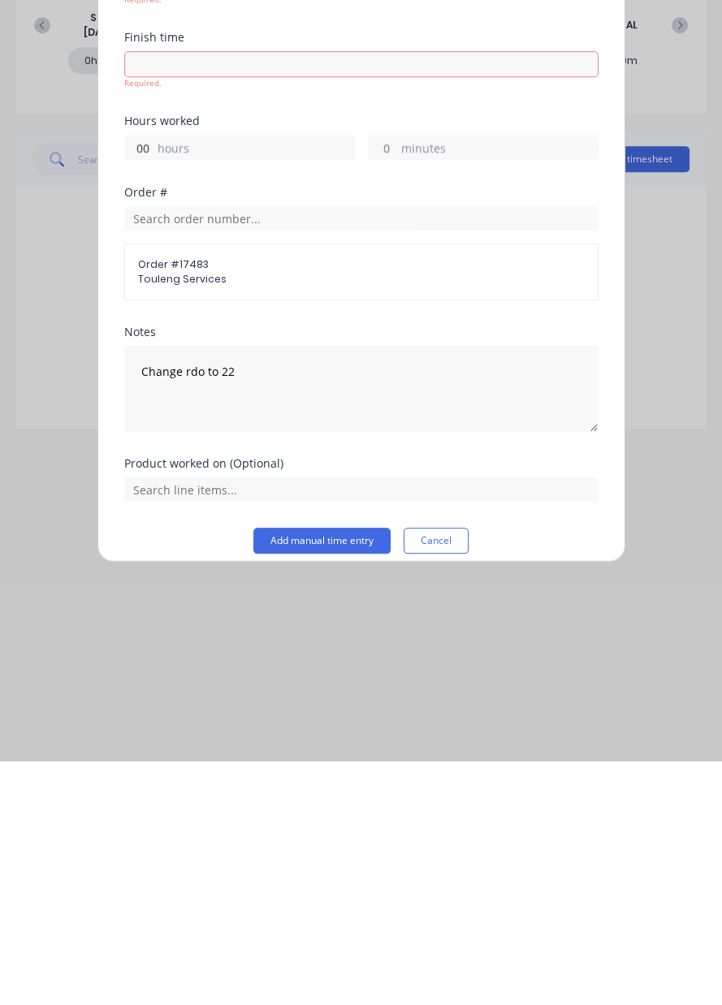
type input "00"
click at [320, 788] on div "Add timesheet Date [DATE] Start time Required. Finish time Required. Hours work…" at bounding box center [361, 429] width 528 height 754
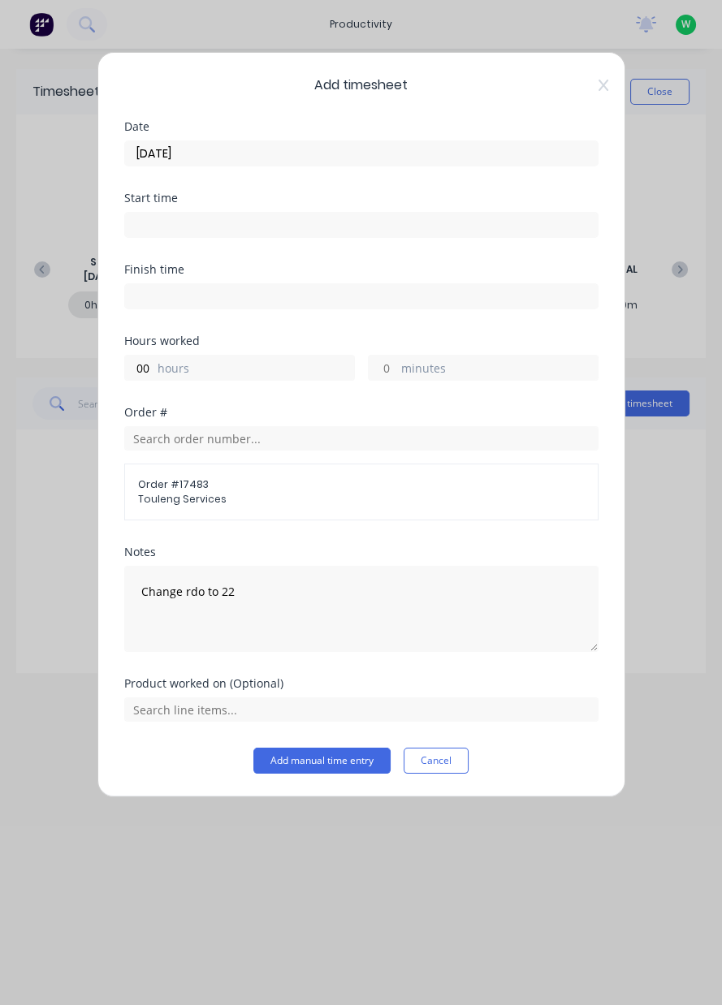
click at [302, 755] on button "Add manual time entry" at bounding box center [321, 761] width 137 height 26
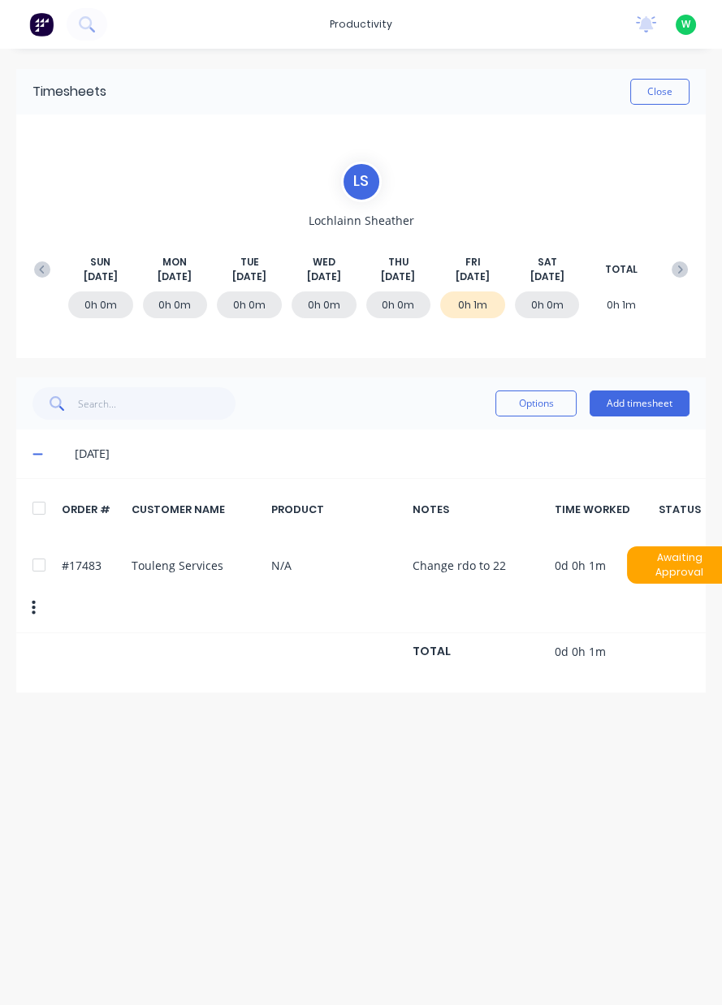
click at [695, 266] on button at bounding box center [679, 269] width 32 height 29
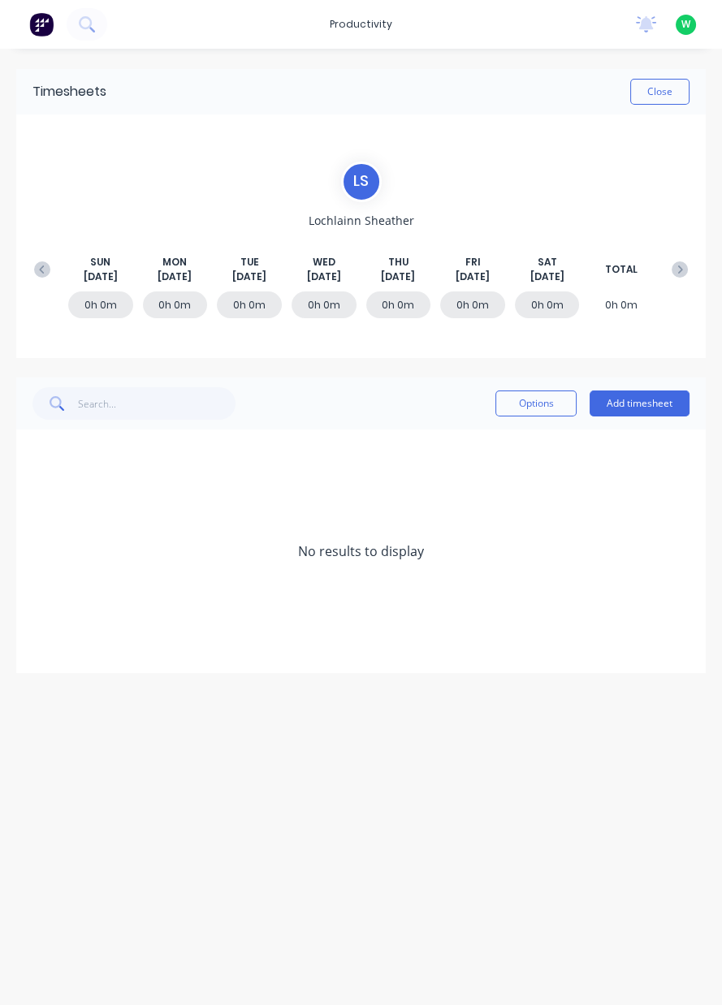
click at [475, 305] on div "0h 0m" at bounding box center [472, 305] width 65 height 27
click at [631, 405] on button "Add timesheet" at bounding box center [640, 404] width 100 height 26
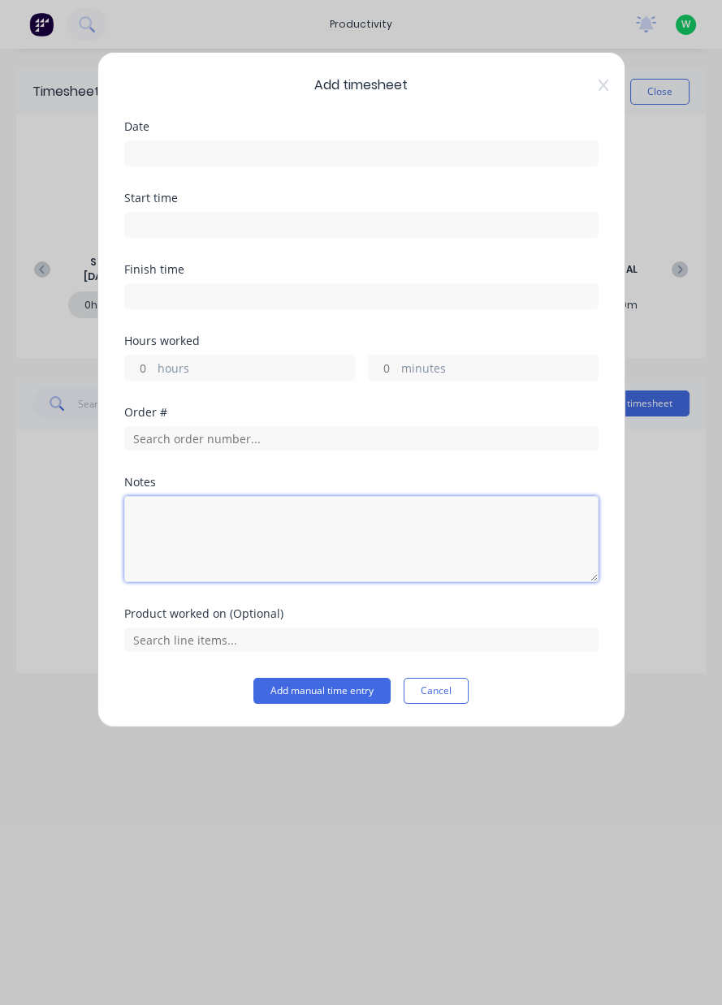
click at [211, 527] on textarea at bounding box center [361, 539] width 474 height 86
type textarea "Rdo day"
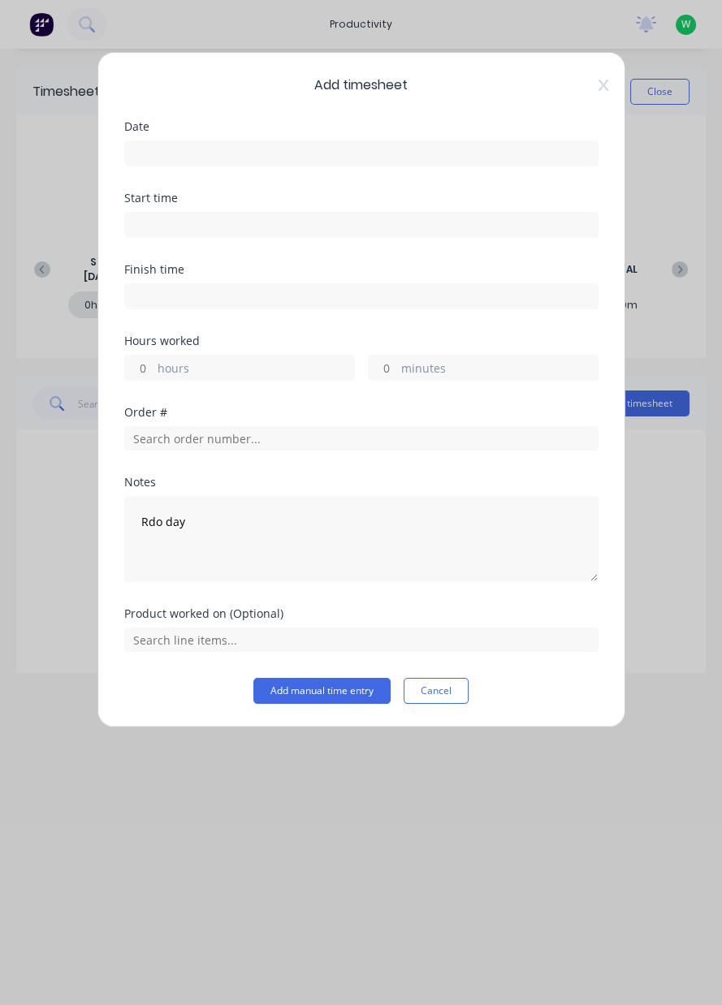
click at [138, 369] on input "hours" at bounding box center [139, 368] width 28 height 24
type input "8"
click at [241, 144] on input at bounding box center [361, 153] width 473 height 24
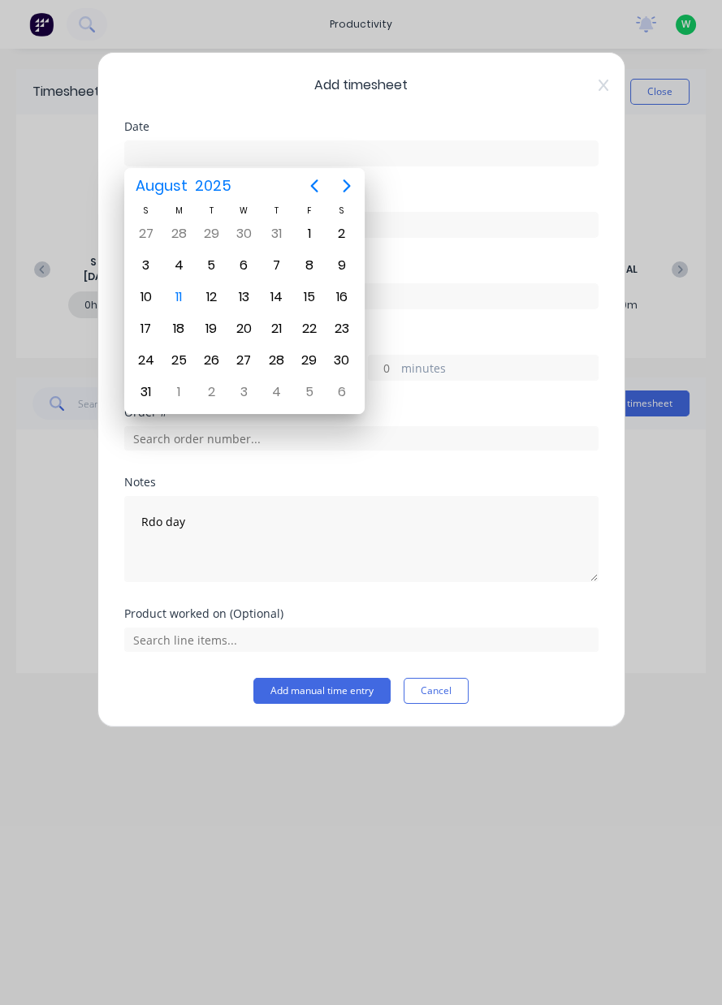
click at [313, 326] on div "22" at bounding box center [309, 329] width 24 height 24
type input "[DATE]"
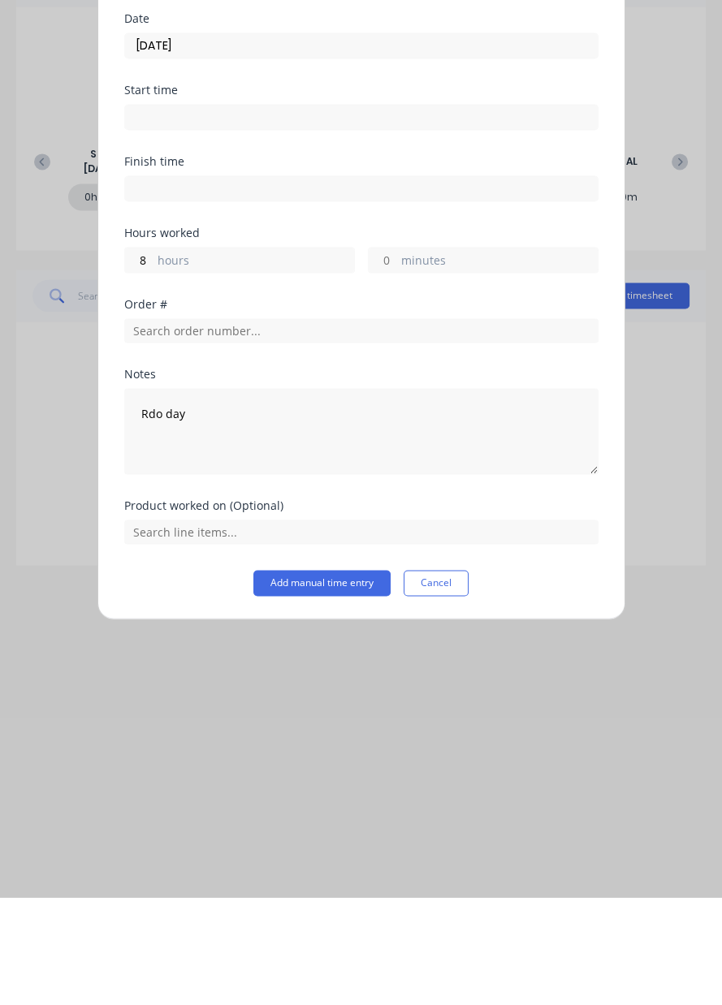
click at [305, 685] on button "Add manual time entry" at bounding box center [321, 691] width 137 height 26
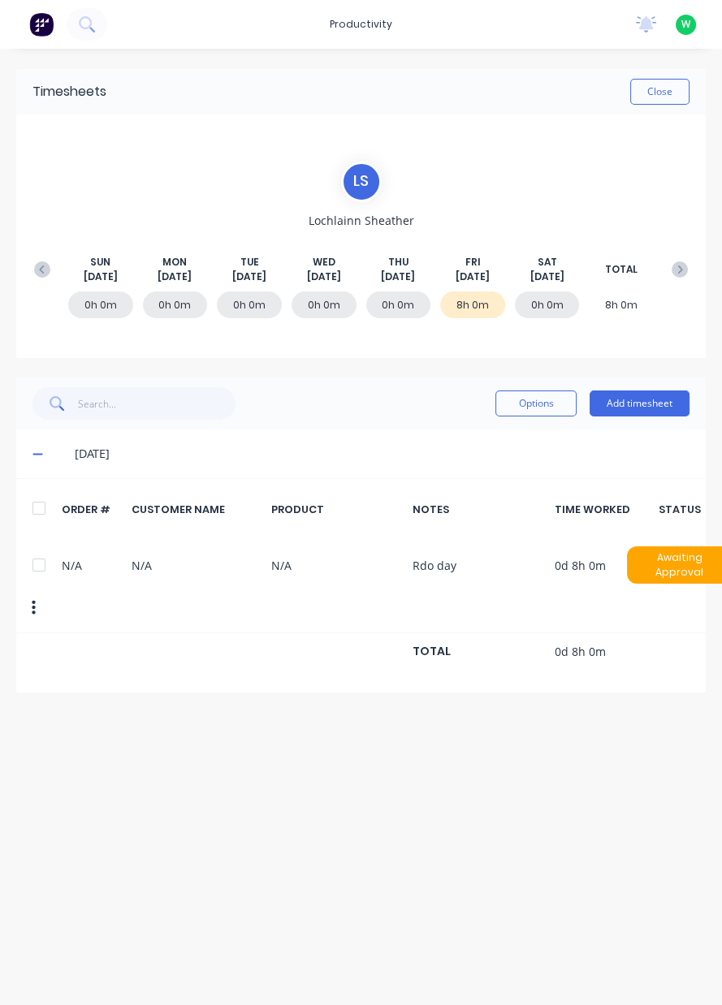
click at [657, 86] on button "Close" at bounding box center [659, 92] width 59 height 26
